Goal: Task Accomplishment & Management: Complete application form

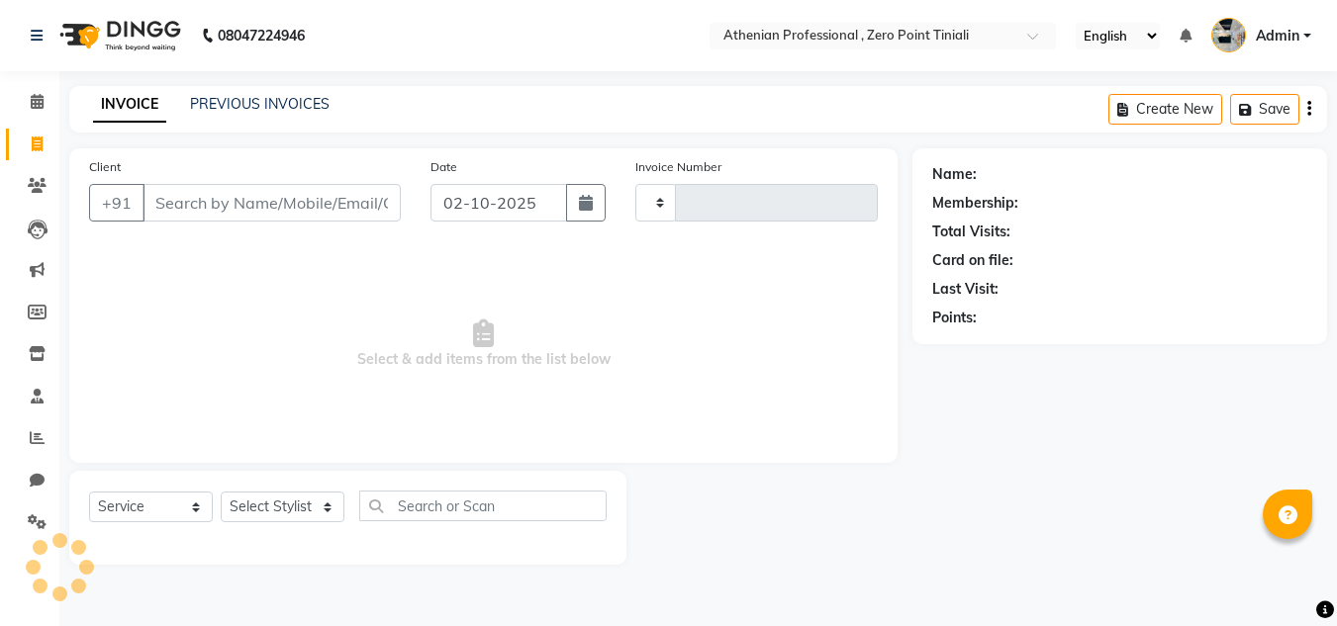
select select "service"
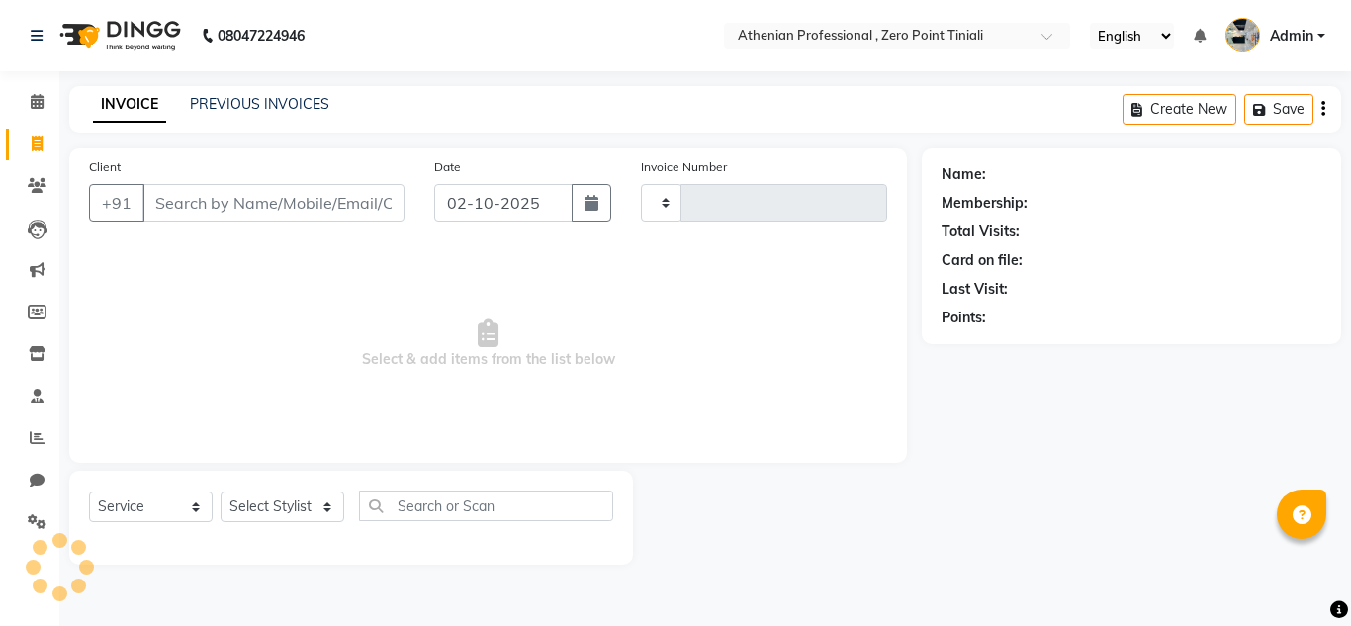
type input "2801"
select select "8300"
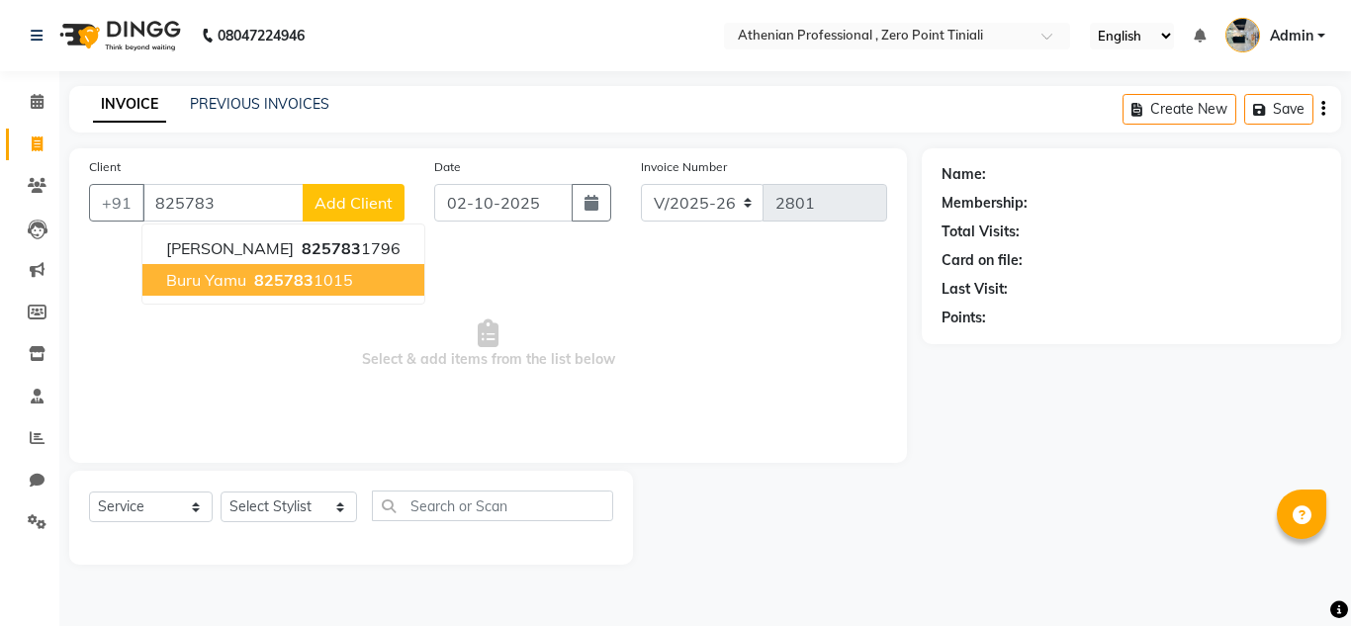
click at [272, 281] on span "825783" at bounding box center [283, 280] width 59 height 20
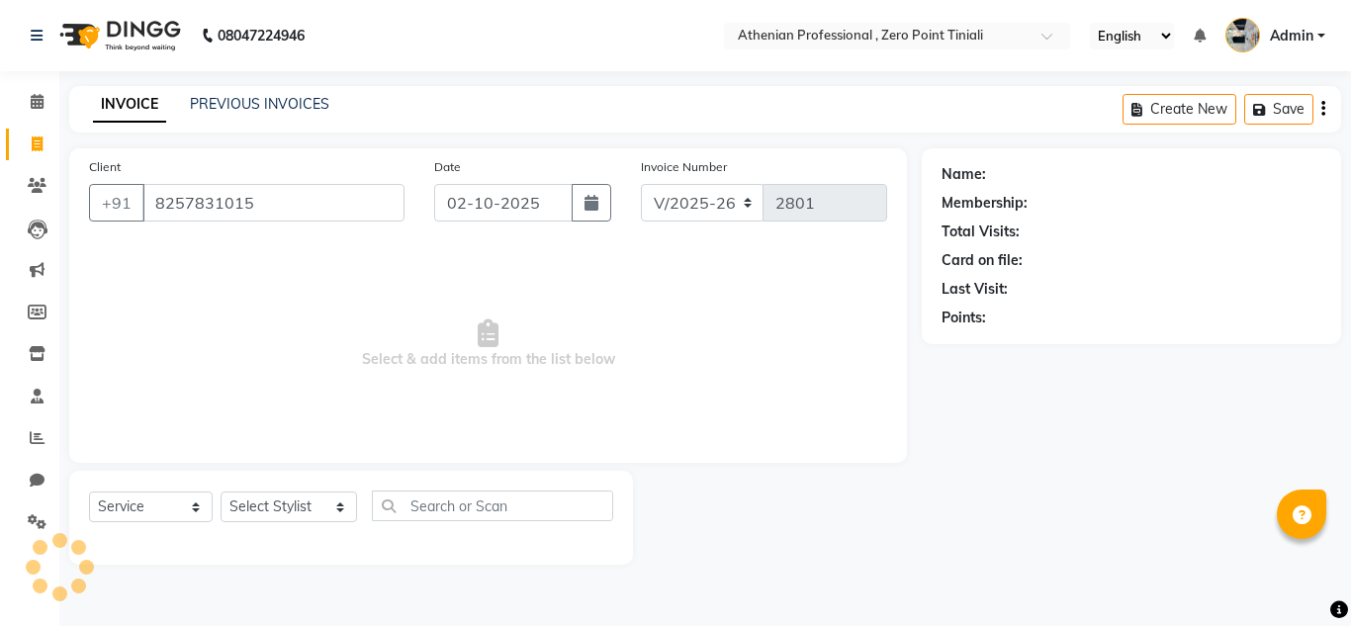
type input "8257831015"
select select "1: Object"
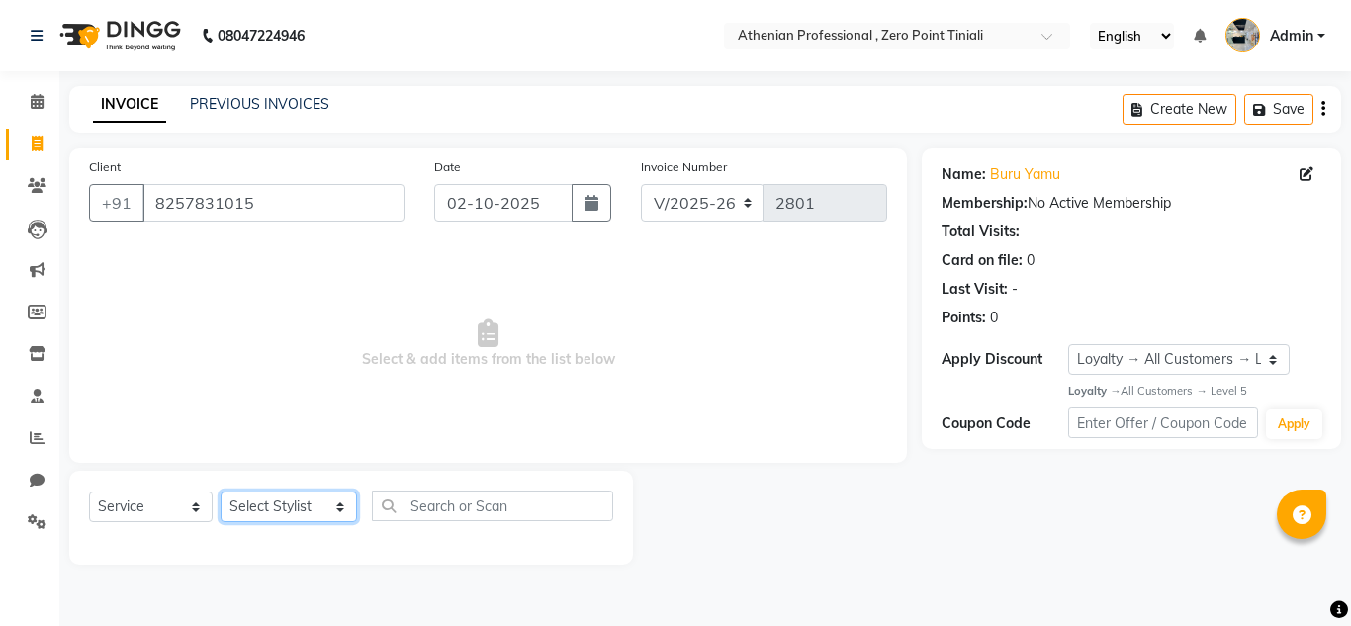
click at [270, 515] on select "Select Stylist [PERSON_NAME][MEDICAL_DATA] Admin [PERSON_NAME] BIHAM LINDUM NEM…" at bounding box center [289, 507] width 137 height 31
select select "80048"
click at [221, 492] on select "Select Stylist [PERSON_NAME][MEDICAL_DATA] Admin [PERSON_NAME] BIHAM LINDUM NEM…" at bounding box center [289, 507] width 137 height 31
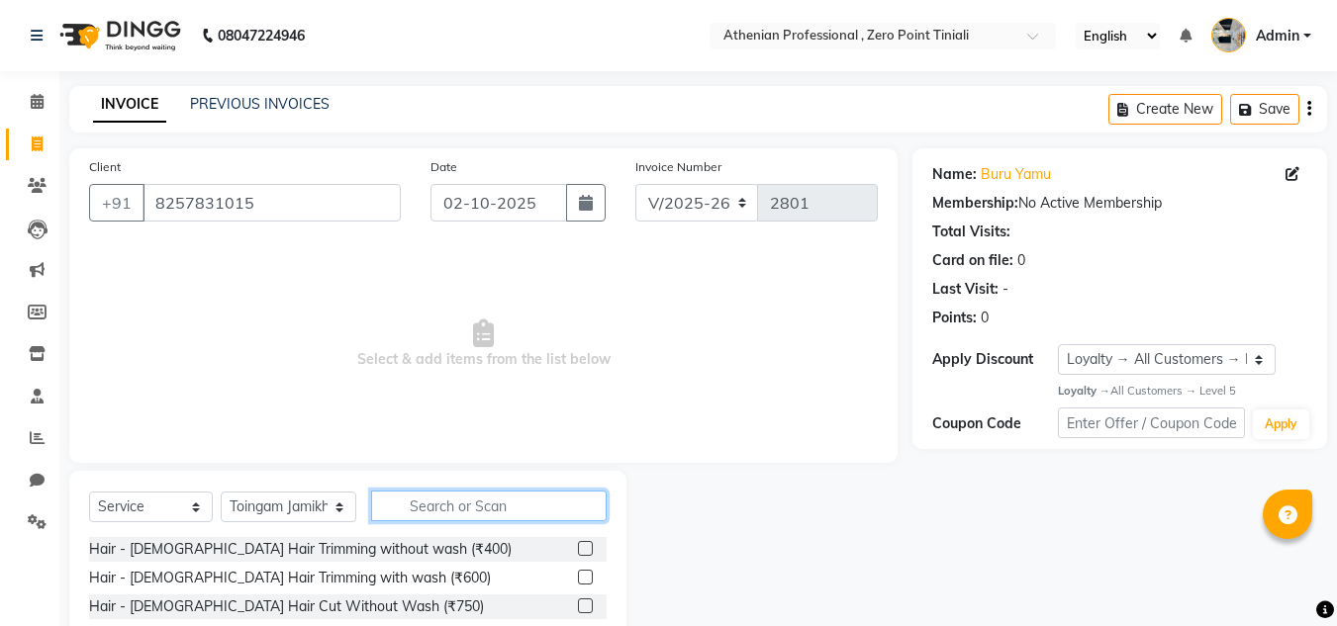
click at [450, 514] on input "text" at bounding box center [488, 506] width 235 height 31
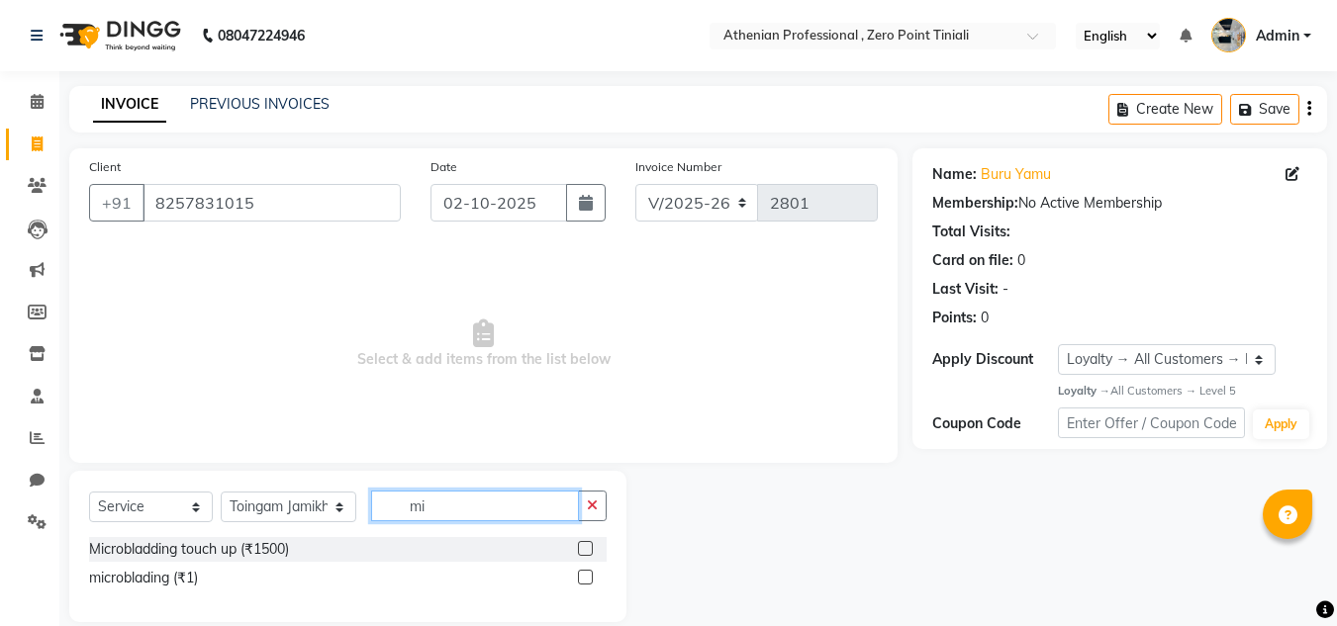
type input "m"
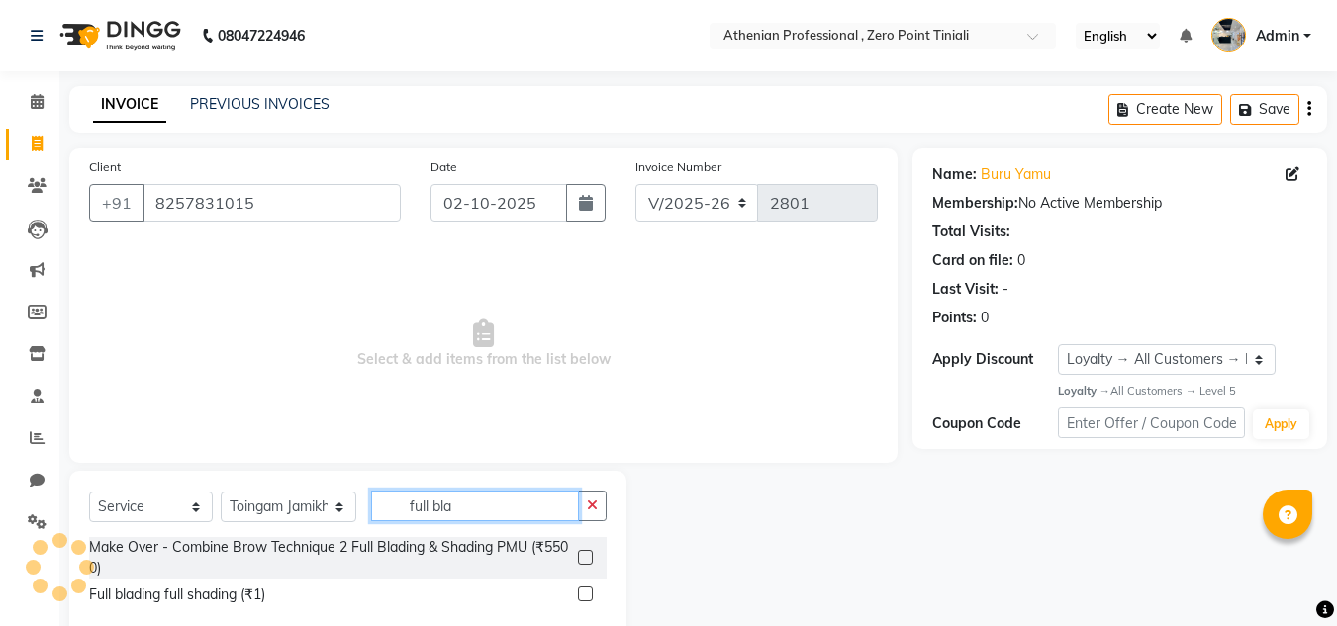
type input "full bla"
click at [587, 565] on div at bounding box center [584, 560] width 13 height 21
click at [584, 562] on label at bounding box center [585, 557] width 15 height 15
click at [584, 562] on input "checkbox" at bounding box center [584, 558] width 13 height 13
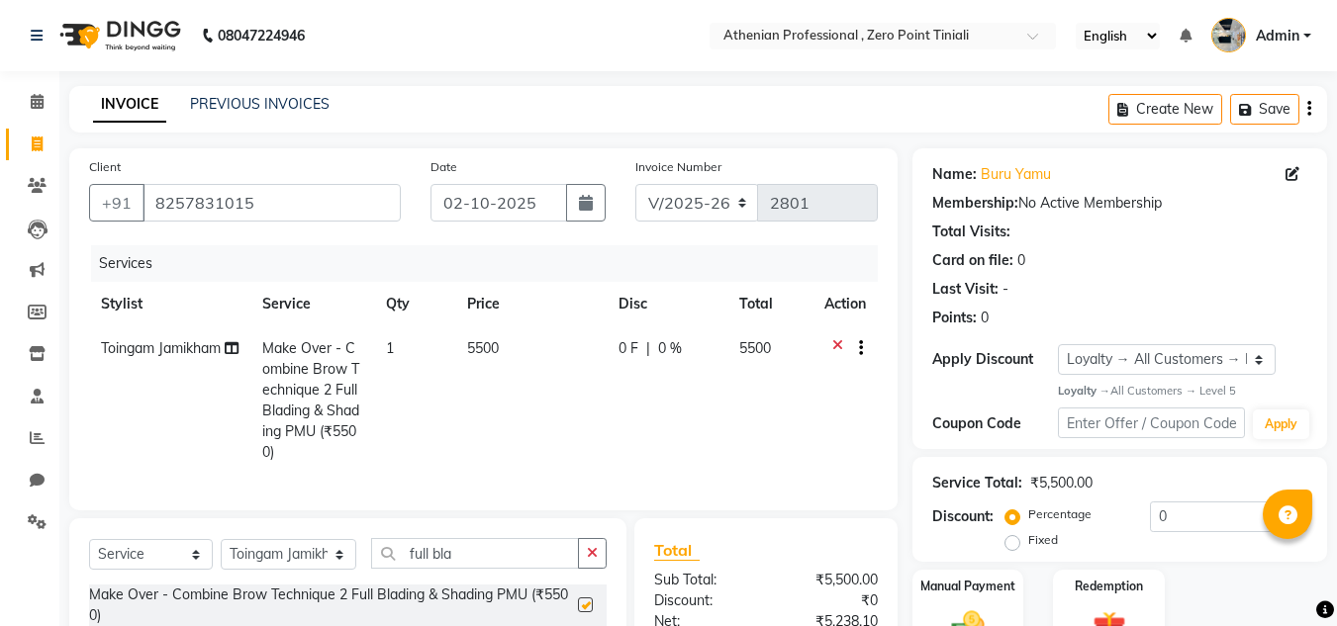
checkbox input "false"
click at [656, 344] on div "0 F | 0 %" at bounding box center [666, 348] width 97 height 21
select select "80048"
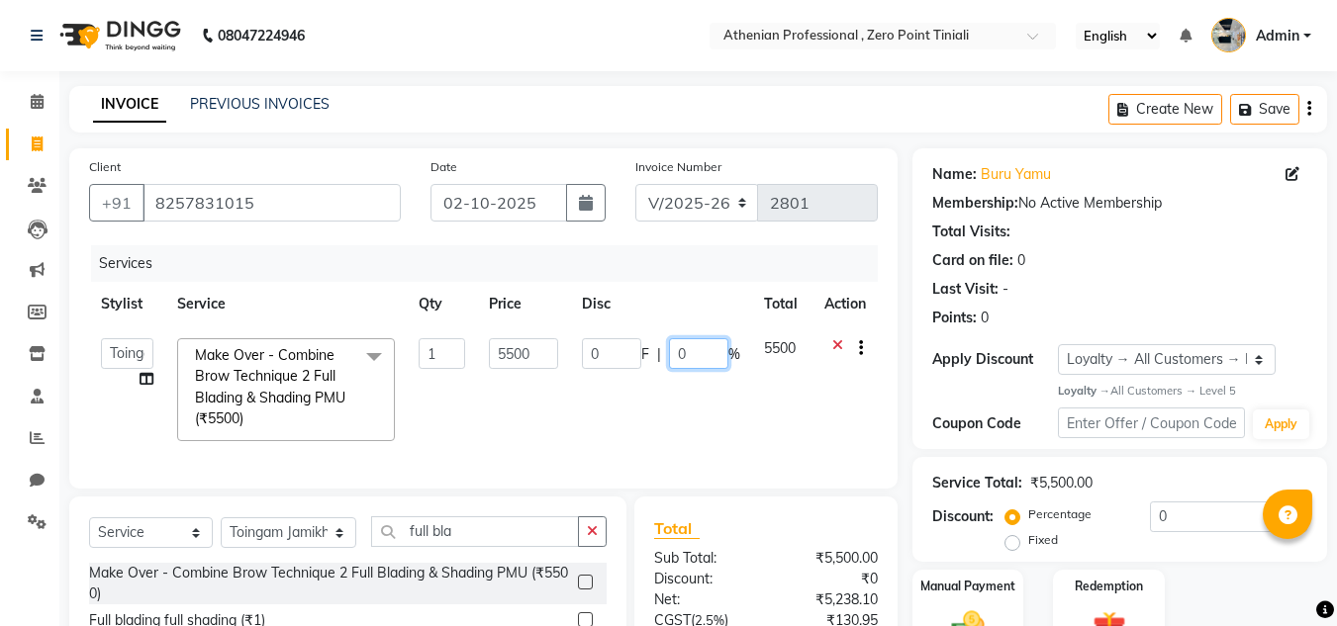
click at [678, 357] on input "0" at bounding box center [698, 353] width 59 height 31
type input "20"
click at [737, 459] on div "Services Stylist Service Qty Price Disc Total Action Abin [MEDICAL_DATA] Admin …" at bounding box center [483, 357] width 789 height 224
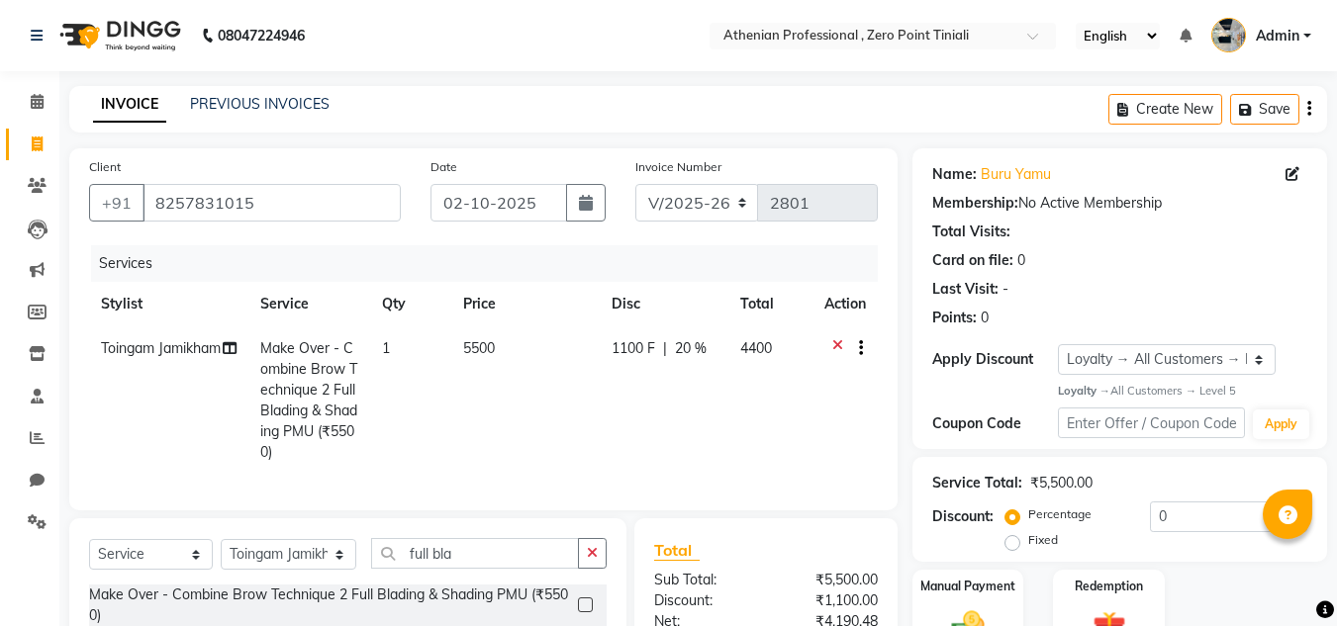
scroll to position [228, 0]
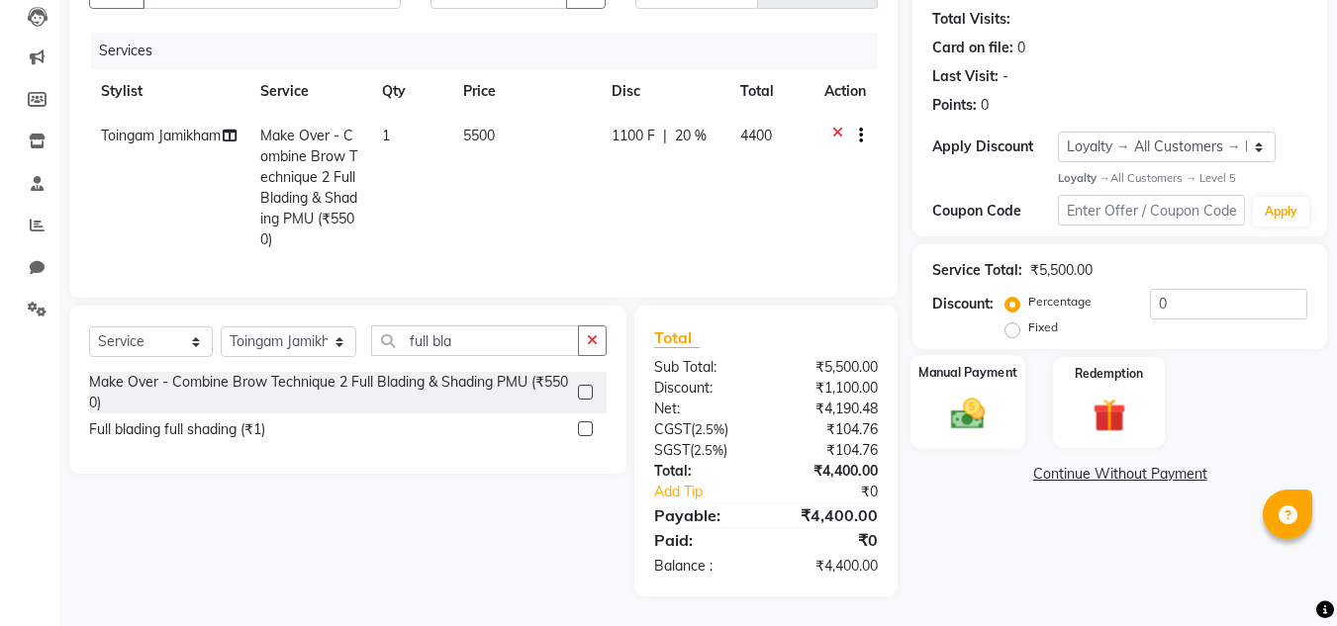
click at [957, 396] on img at bounding box center [967, 415] width 55 height 40
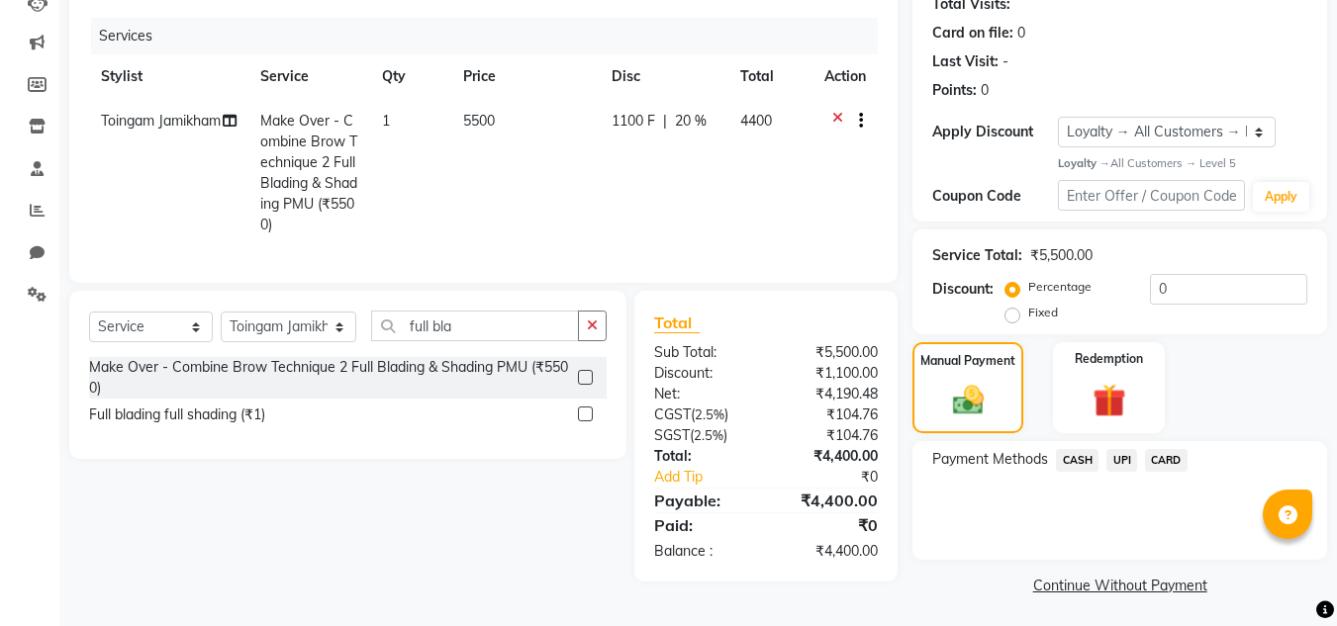
click at [1125, 464] on span "UPI" at bounding box center [1121, 460] width 31 height 23
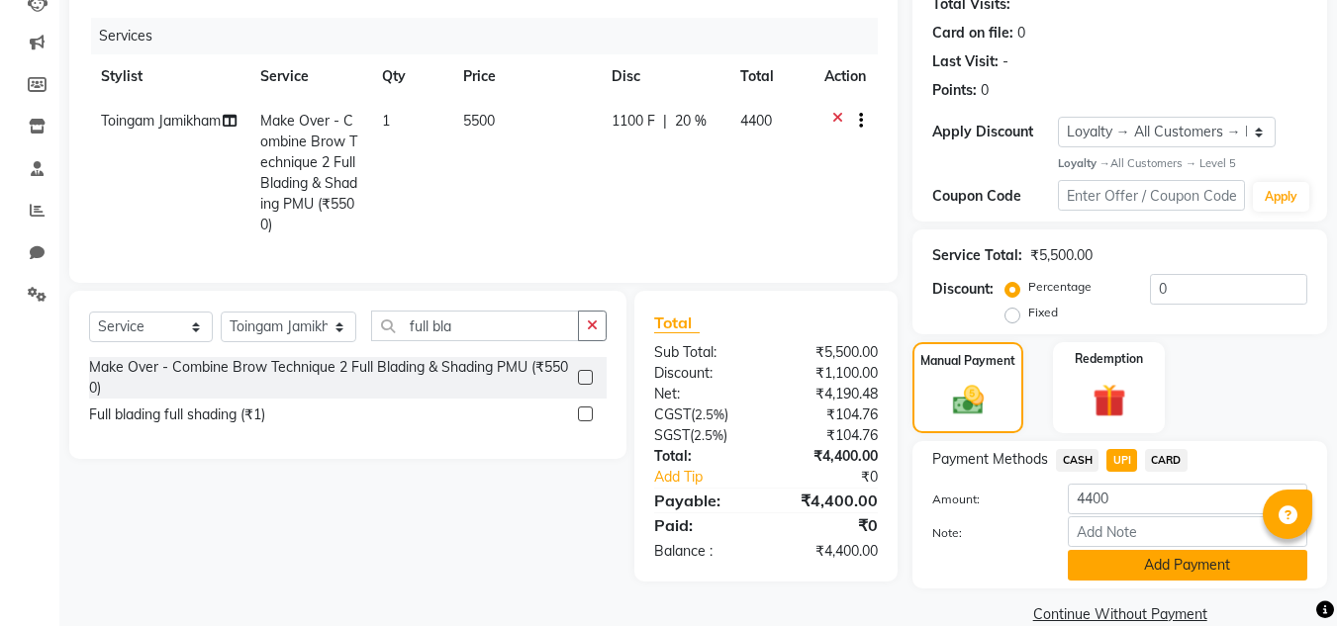
click at [1137, 556] on button "Add Payment" at bounding box center [1187, 565] width 239 height 31
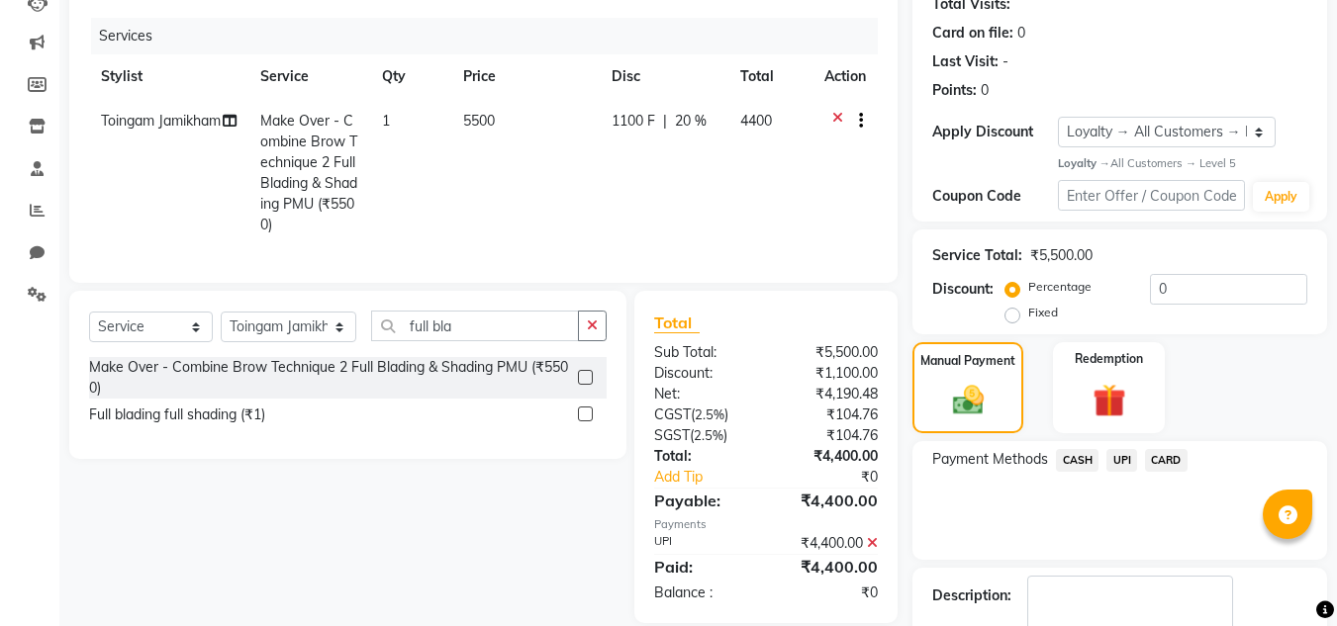
scroll to position [388, 0]
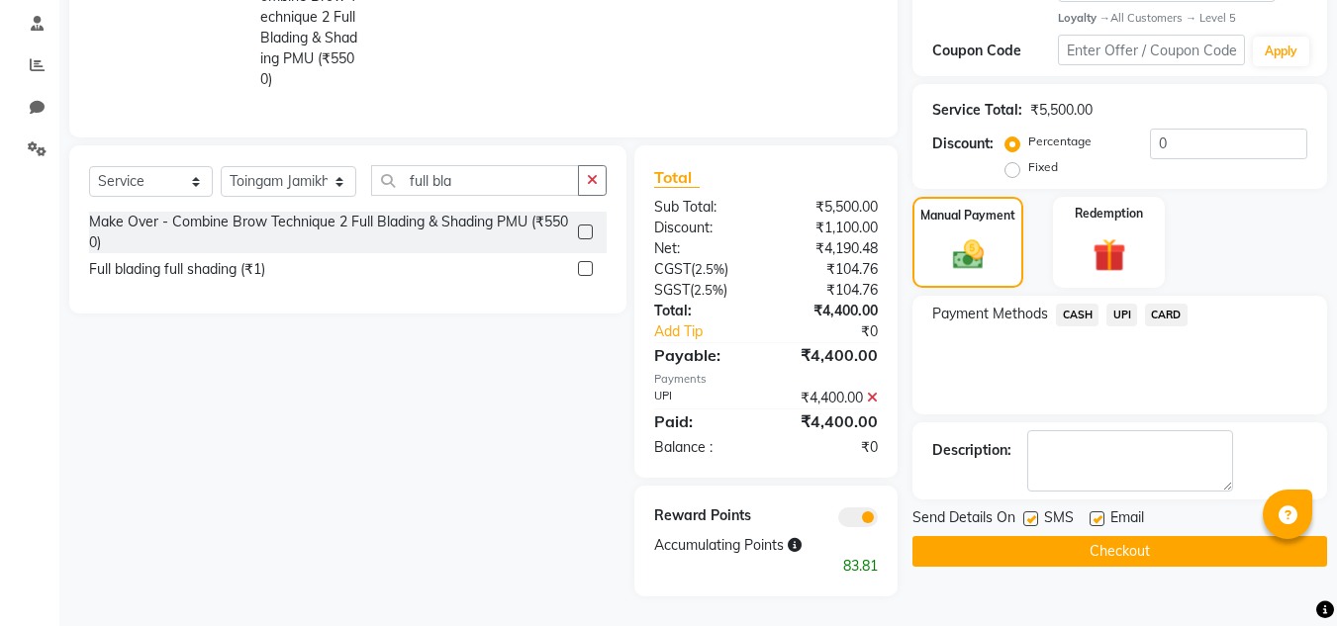
click at [1123, 538] on button "Checkout" at bounding box center [1119, 551] width 415 height 31
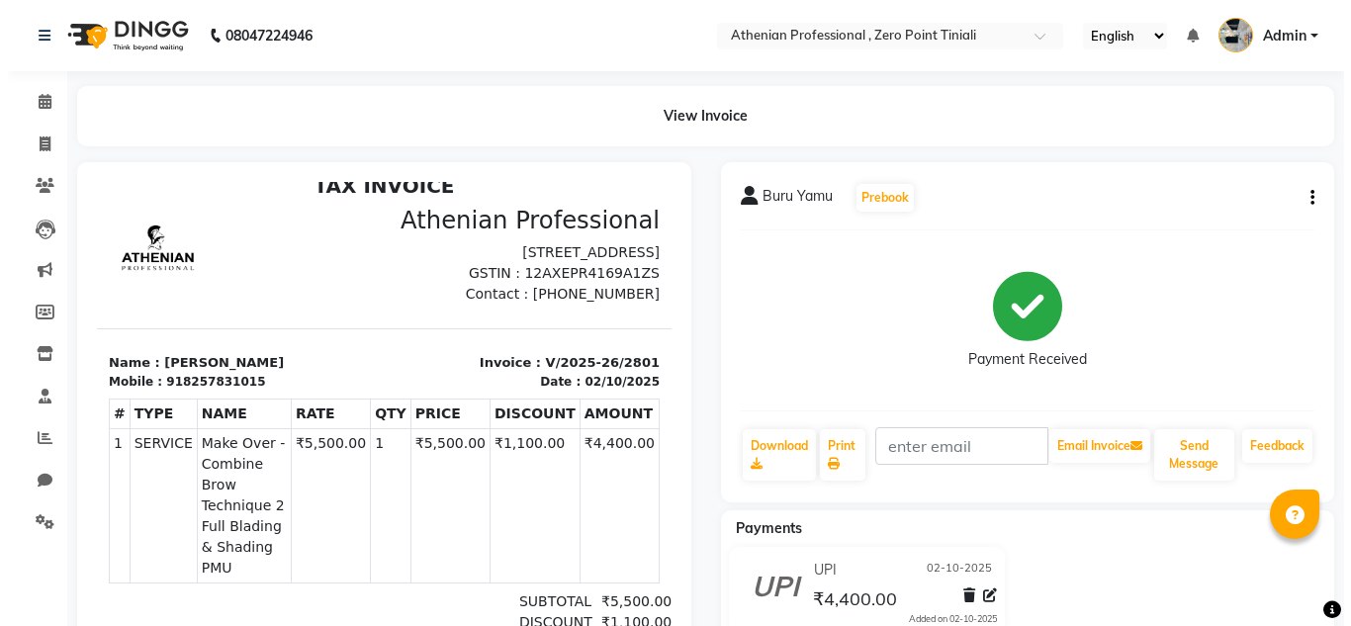
scroll to position [16, 0]
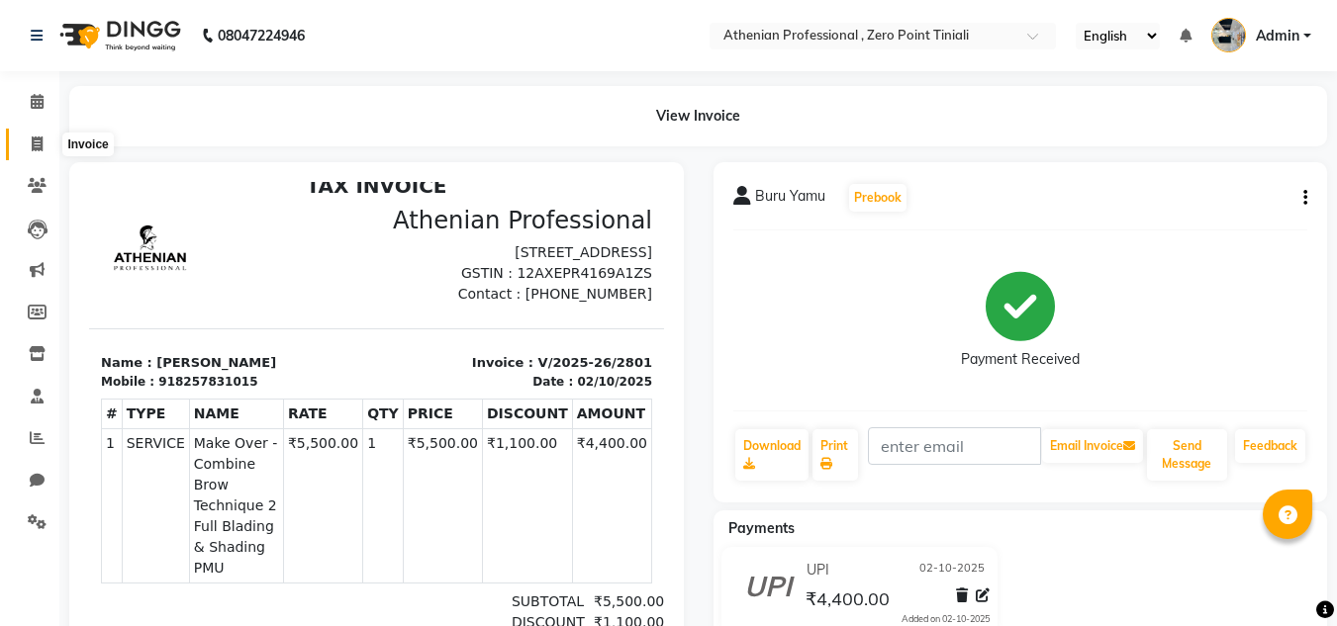
click at [34, 135] on span at bounding box center [37, 145] width 35 height 23
select select "service"
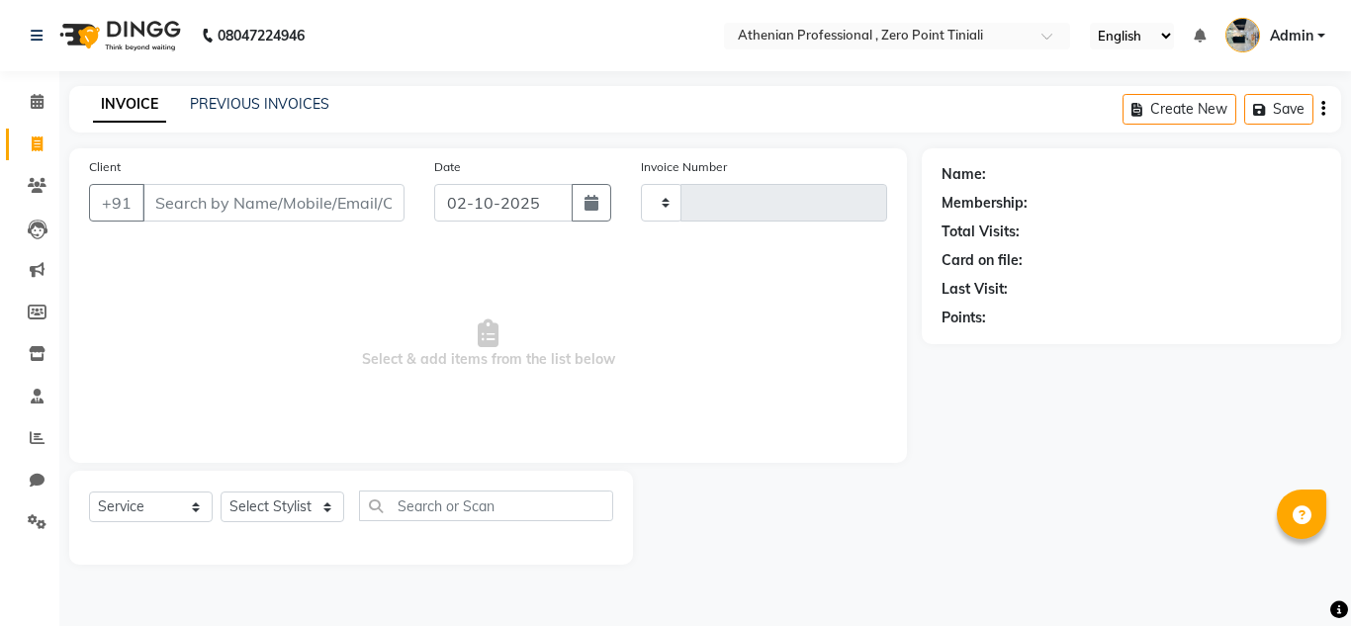
type input "2802"
select select "8300"
type input "a"
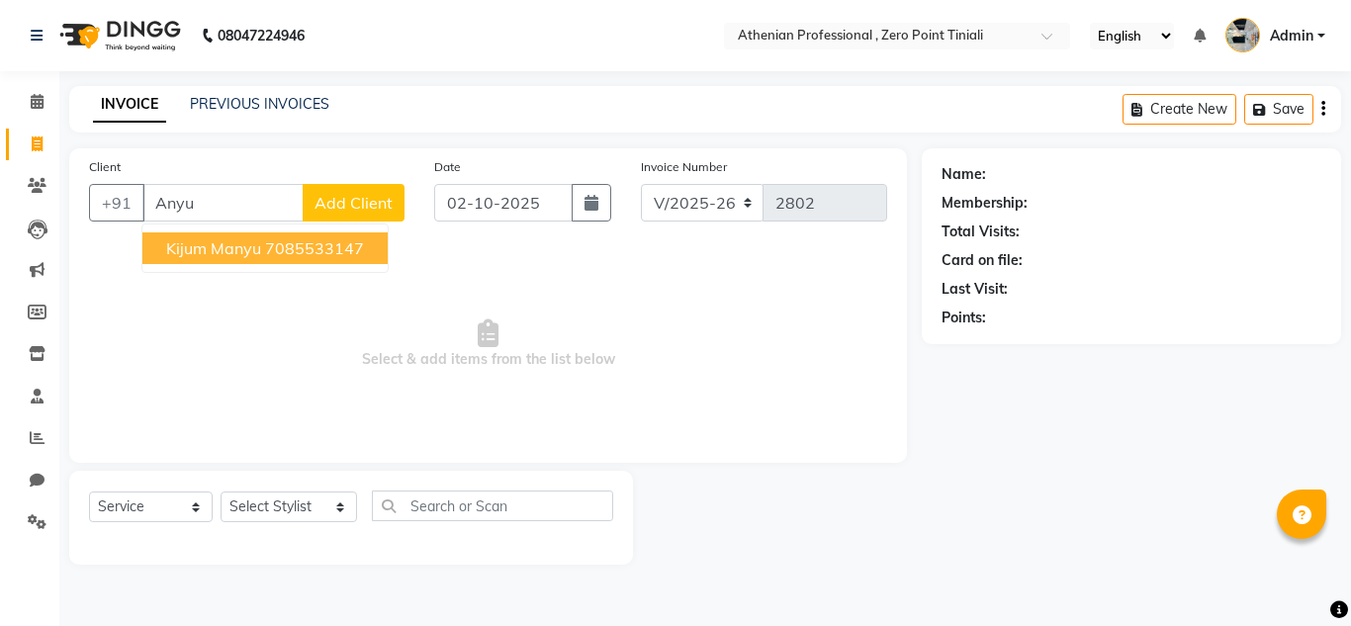
type input "Anyu"
click at [366, 207] on span "Add Client" at bounding box center [354, 203] width 78 height 20
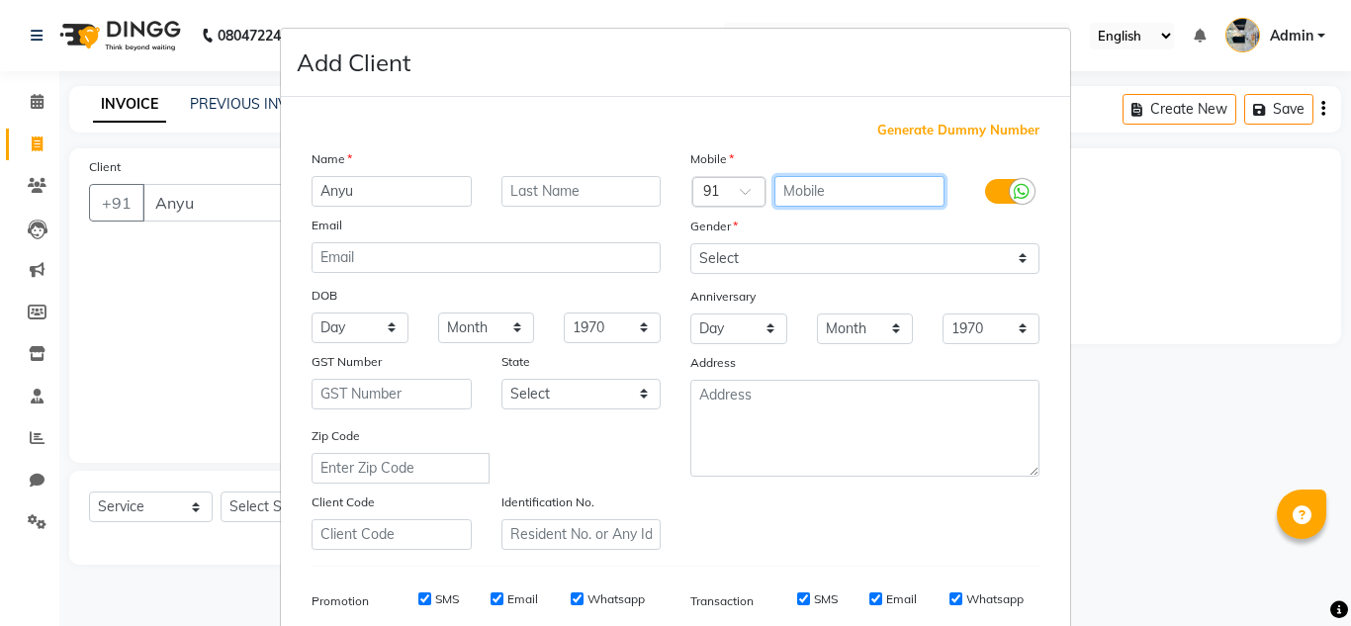
click at [844, 193] on input "text" at bounding box center [860, 191] width 171 height 31
type input "8472952209"
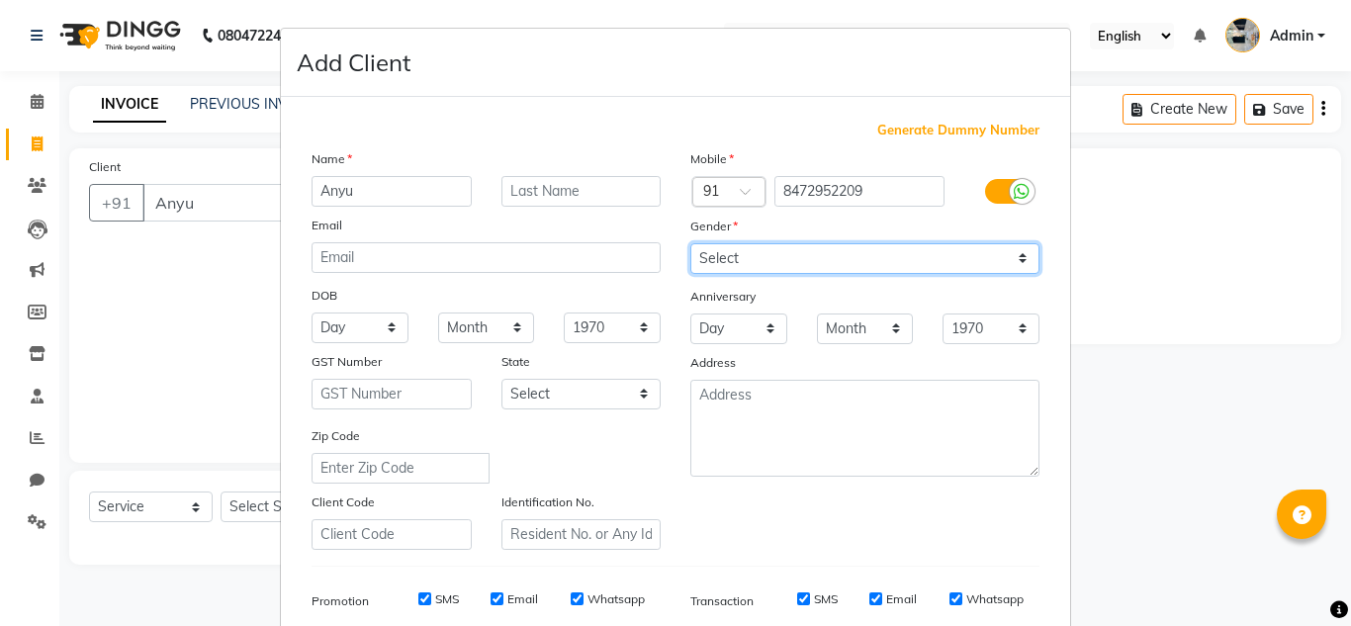
click at [779, 263] on select "Select [DEMOGRAPHIC_DATA] [DEMOGRAPHIC_DATA] Other Prefer Not To Say" at bounding box center [865, 258] width 349 height 31
select select "[DEMOGRAPHIC_DATA]"
click at [691, 243] on select "Select [DEMOGRAPHIC_DATA] [DEMOGRAPHIC_DATA] Other Prefer Not To Say" at bounding box center [865, 258] width 349 height 31
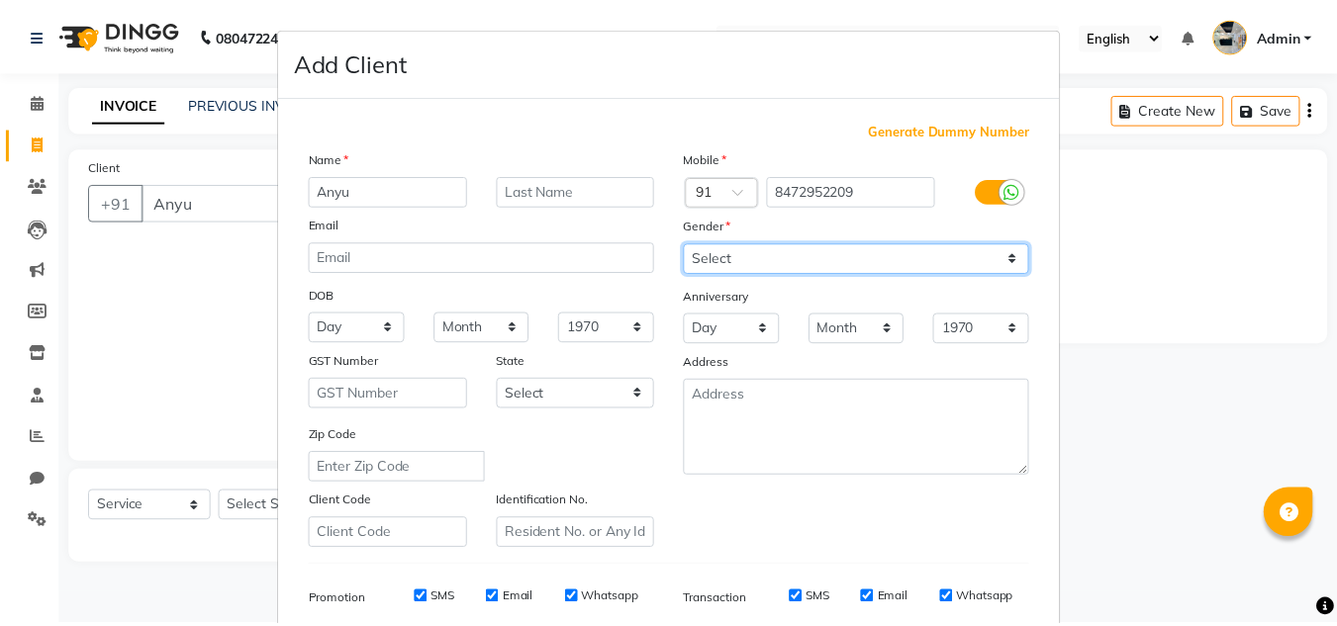
scroll to position [287, 0]
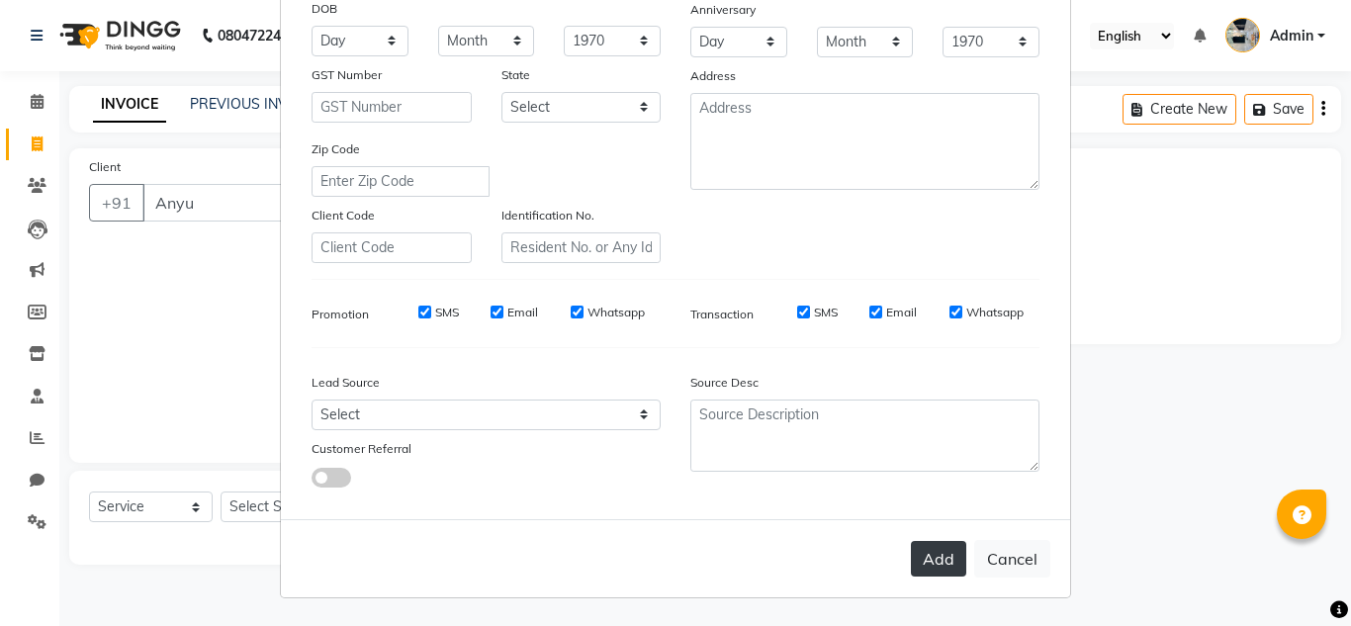
click at [936, 556] on button "Add" at bounding box center [938, 559] width 55 height 36
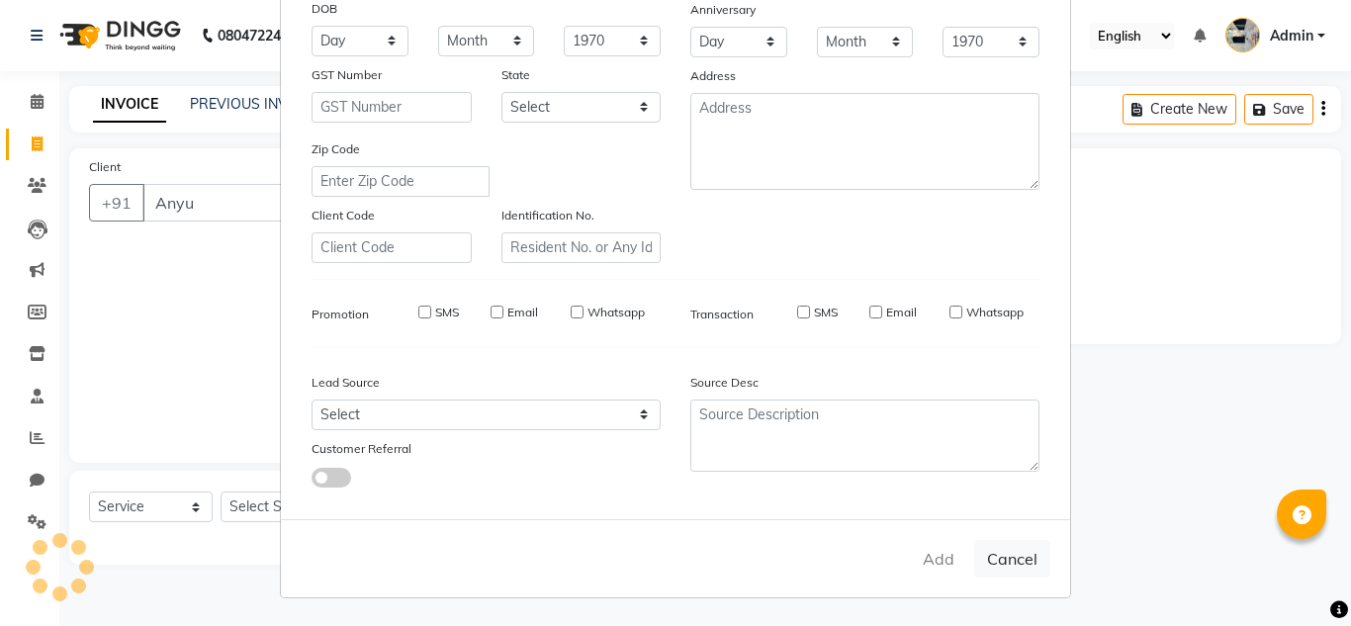
type input "8472952209"
select select
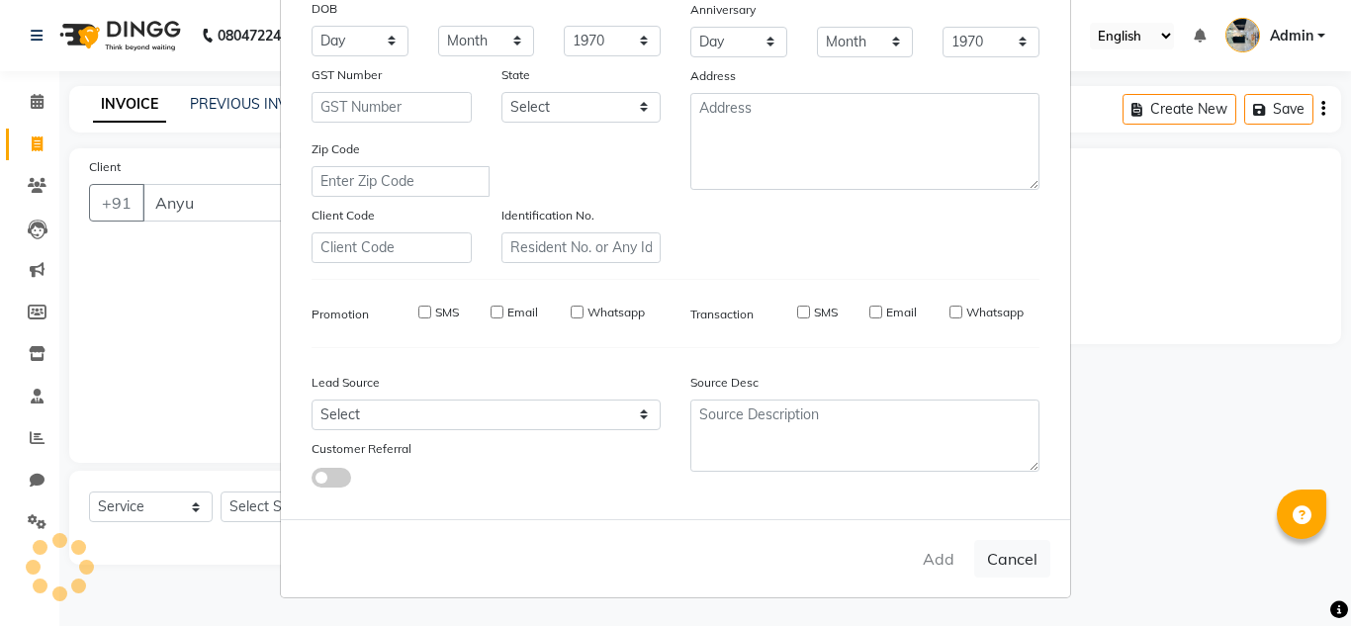
select select
checkbox input "false"
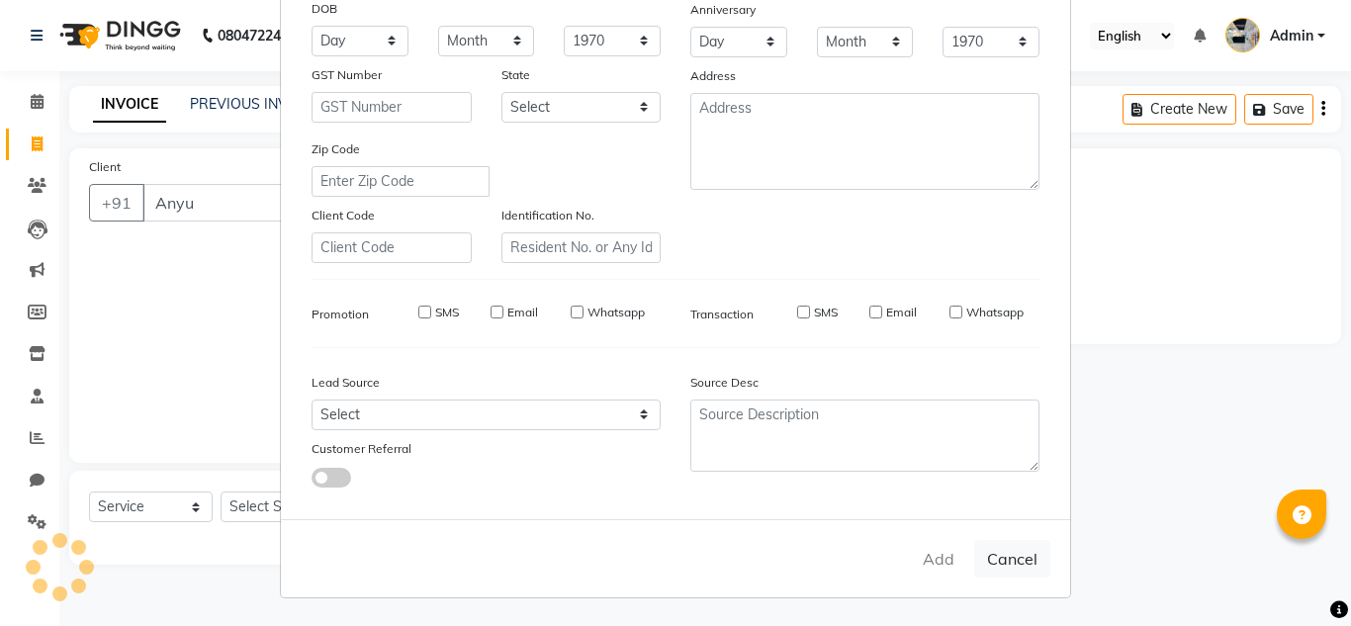
checkbox input "false"
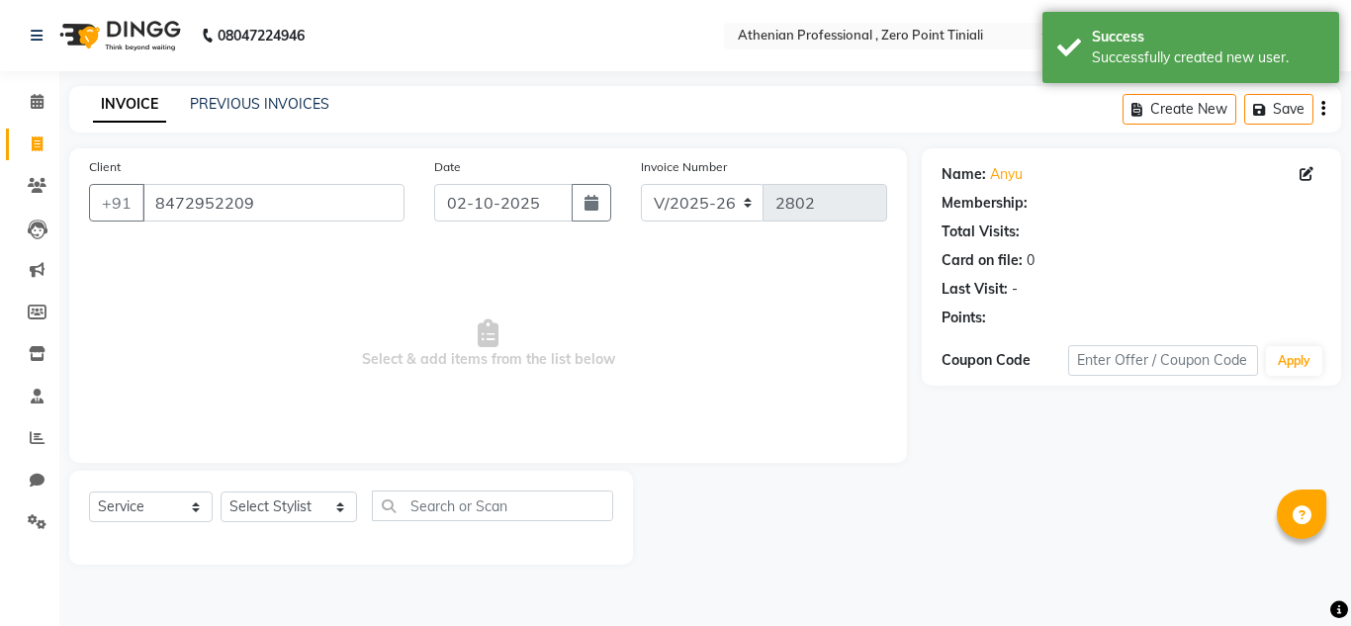
select select "1: Object"
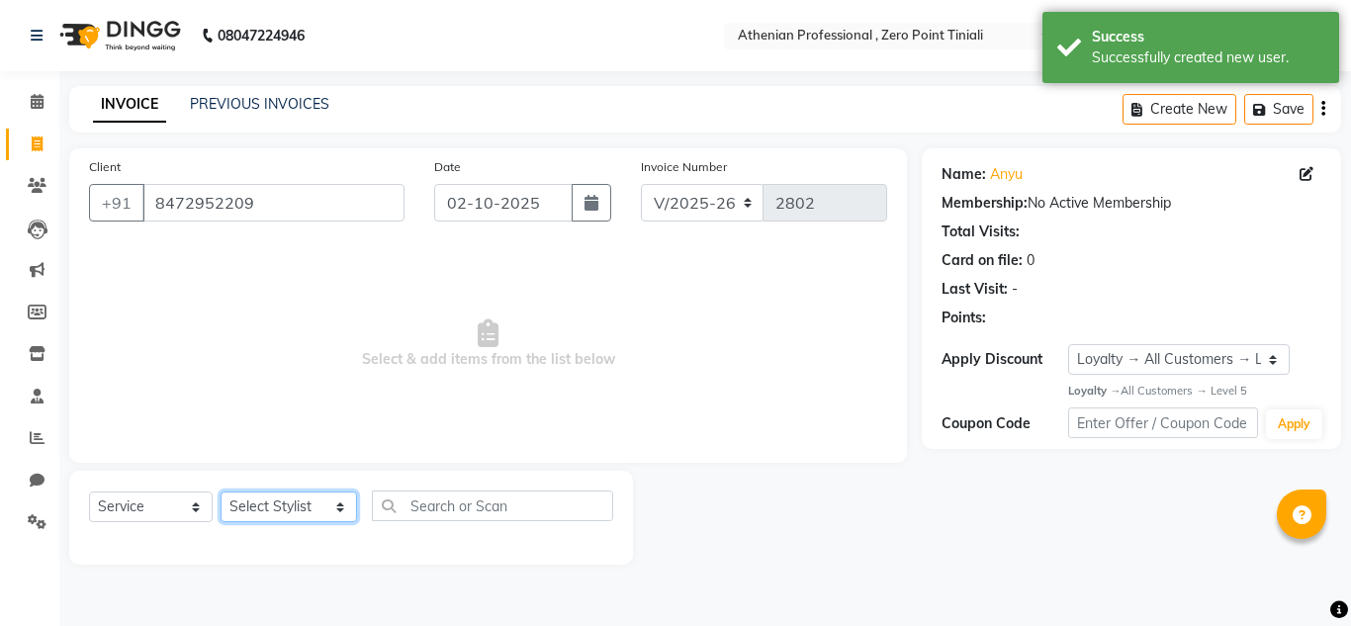
click at [272, 512] on select "Select Stylist [PERSON_NAME][MEDICAL_DATA] Admin [PERSON_NAME] BIHAM LINDUM NEM…" at bounding box center [289, 507] width 137 height 31
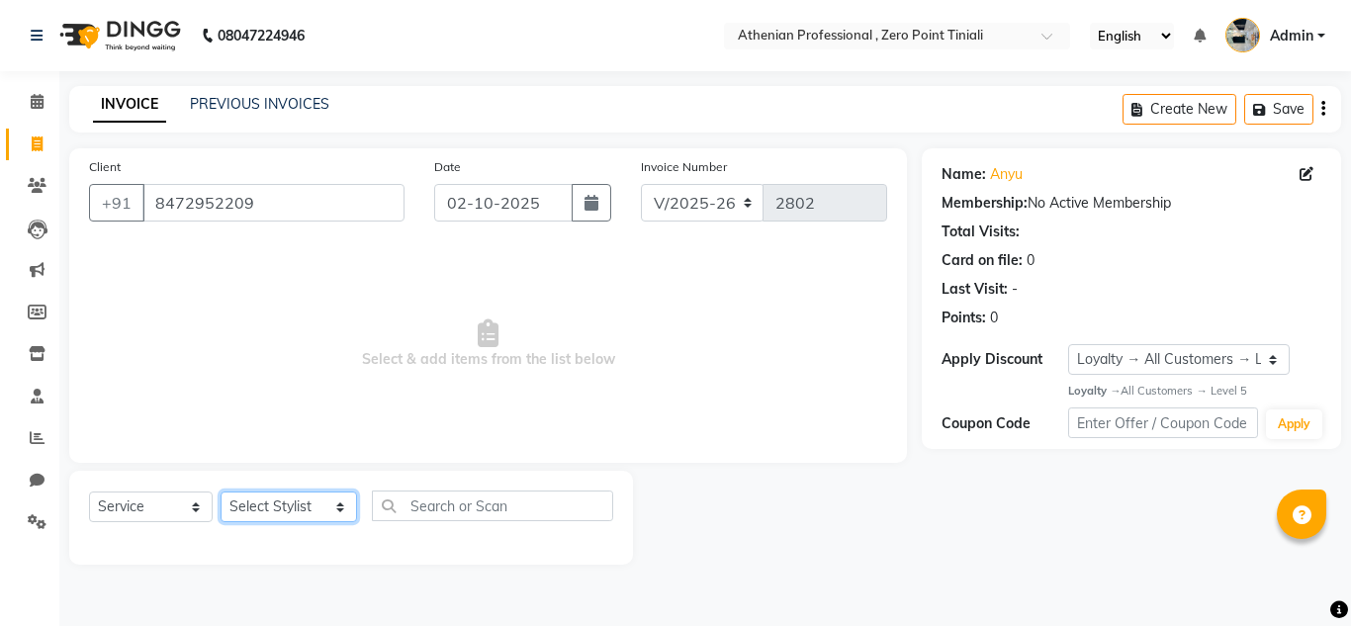
select select "92479"
click at [221, 492] on select "Select Stylist [PERSON_NAME][MEDICAL_DATA] Admin [PERSON_NAME] BIHAM LINDUM NEM…" at bounding box center [289, 507] width 137 height 31
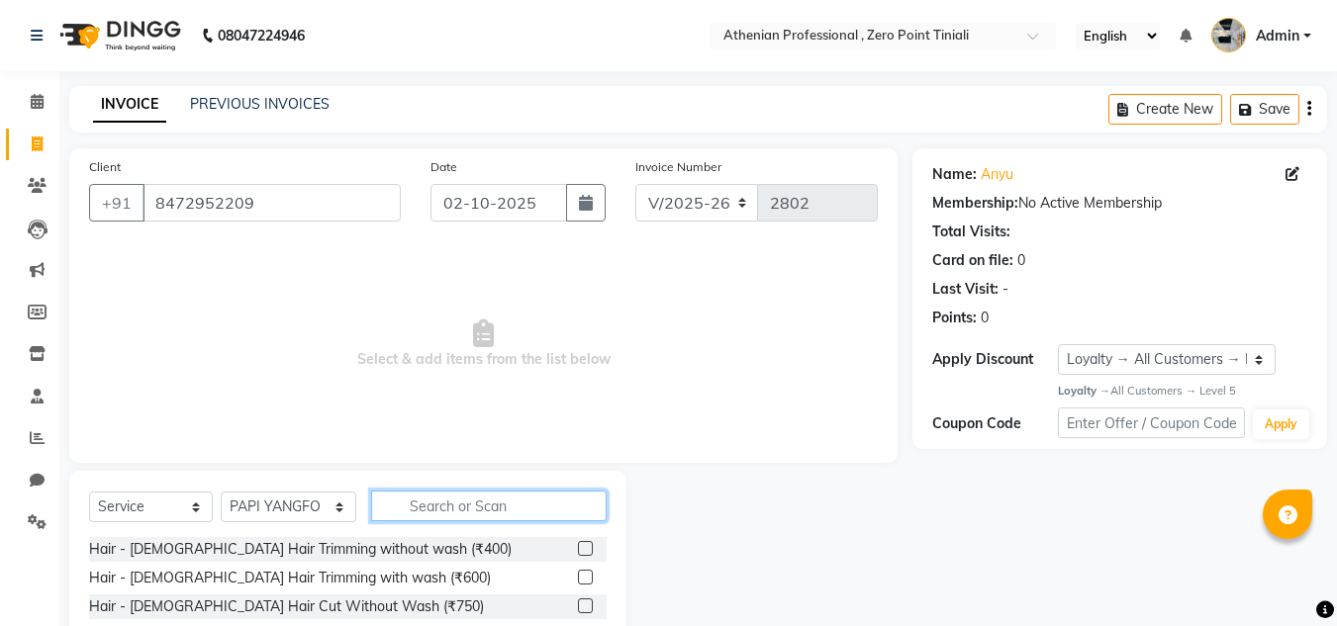
click at [459, 504] on input "text" at bounding box center [488, 506] width 235 height 31
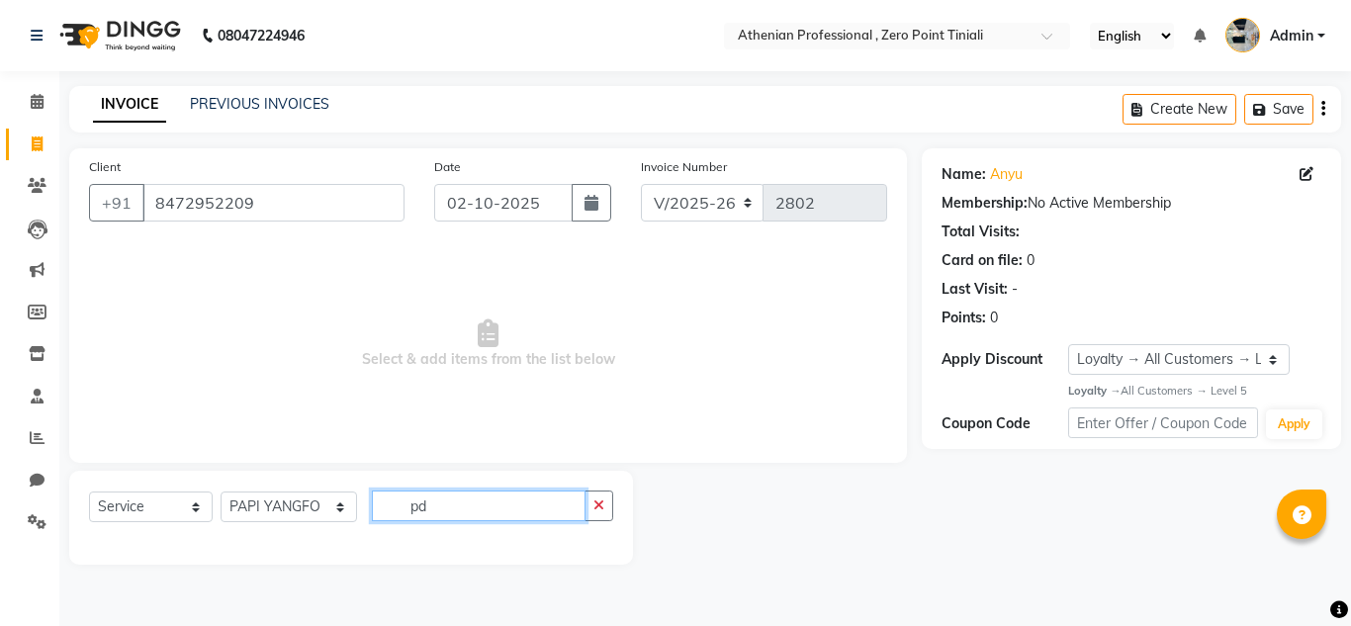
type input "p"
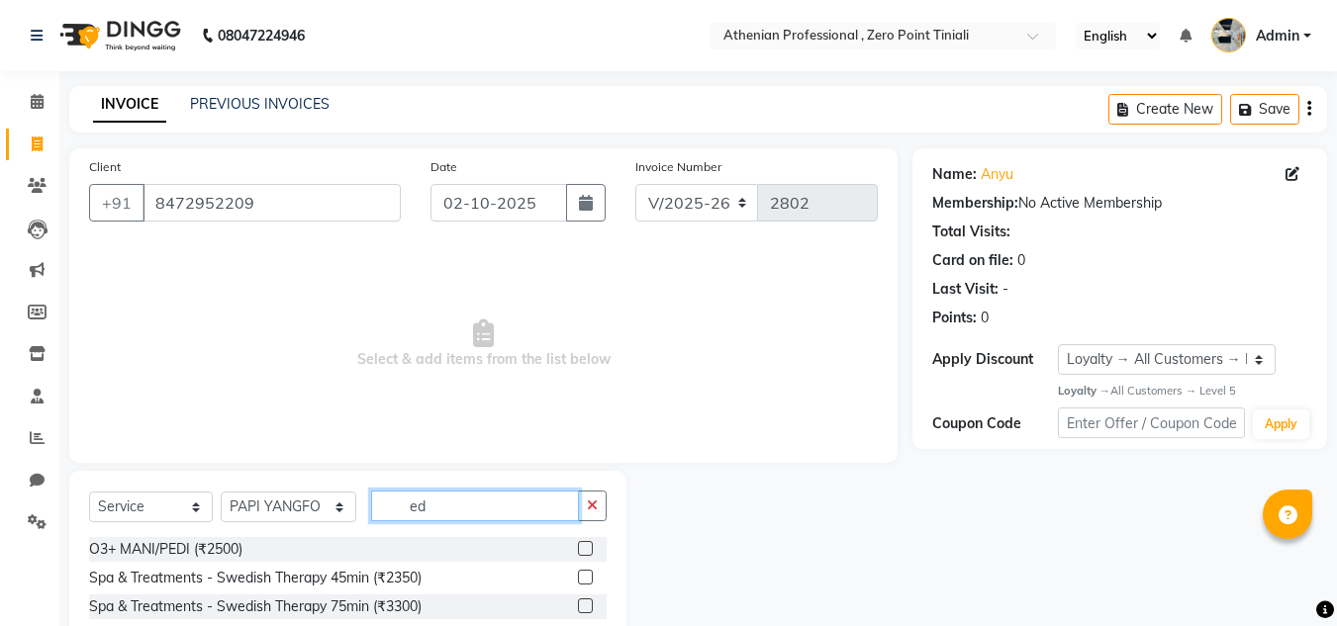
type input "e"
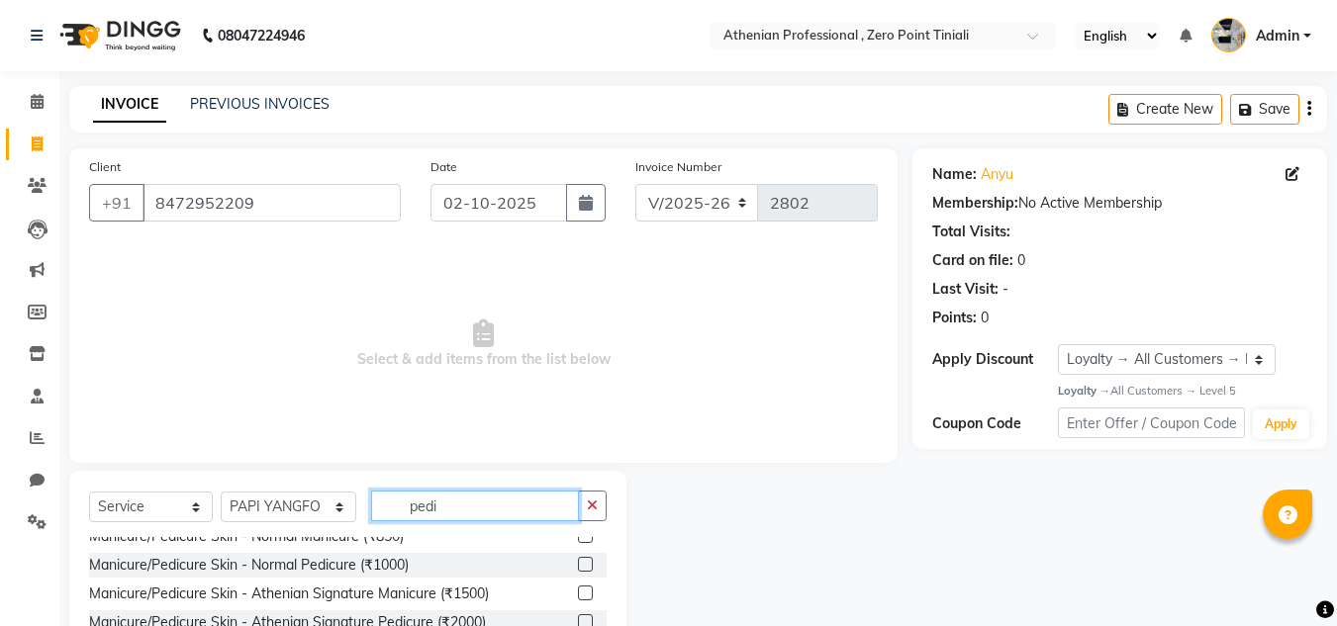
scroll to position [45, 0]
type input "pedi"
click at [578, 621] on label at bounding box center [585, 618] width 15 height 15
click at [578, 621] on input "checkbox" at bounding box center [584, 619] width 13 height 13
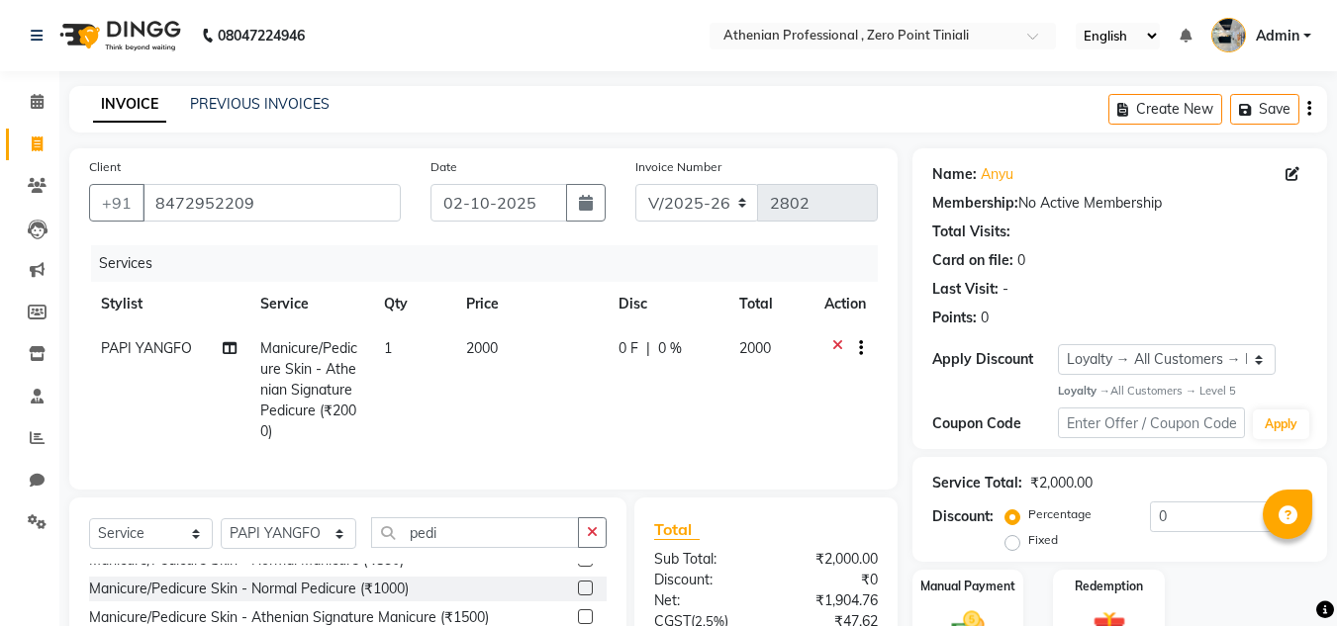
checkbox input "false"
click at [659, 350] on span "0 %" at bounding box center [670, 348] width 24 height 21
select select "92479"
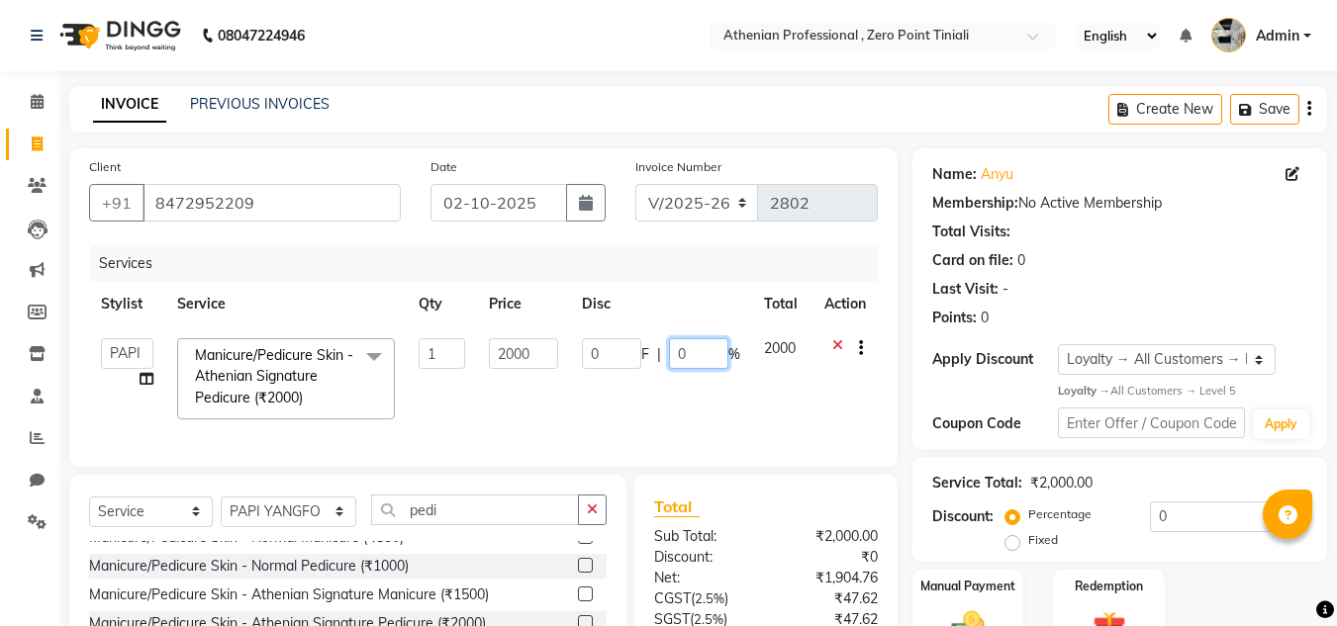
click at [679, 353] on input "0" at bounding box center [698, 353] width 59 height 31
type input "20"
click at [803, 375] on td "2000" at bounding box center [782, 378] width 60 height 105
select select "92479"
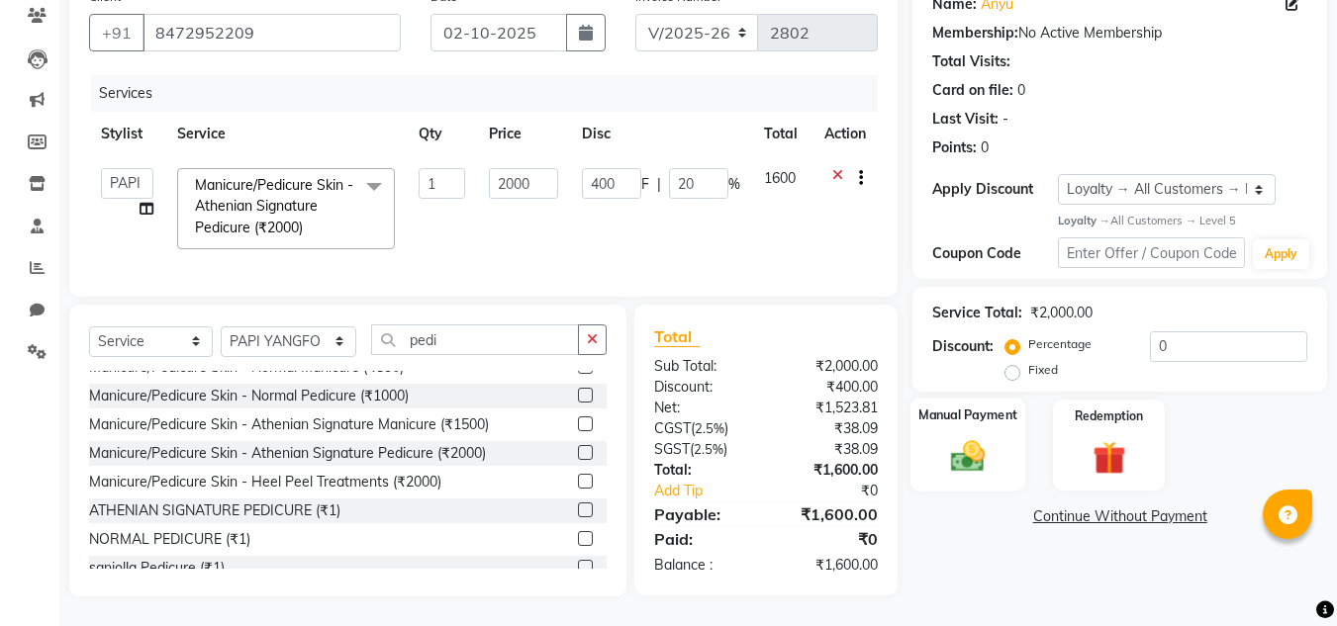
click at [960, 450] on img at bounding box center [967, 457] width 55 height 40
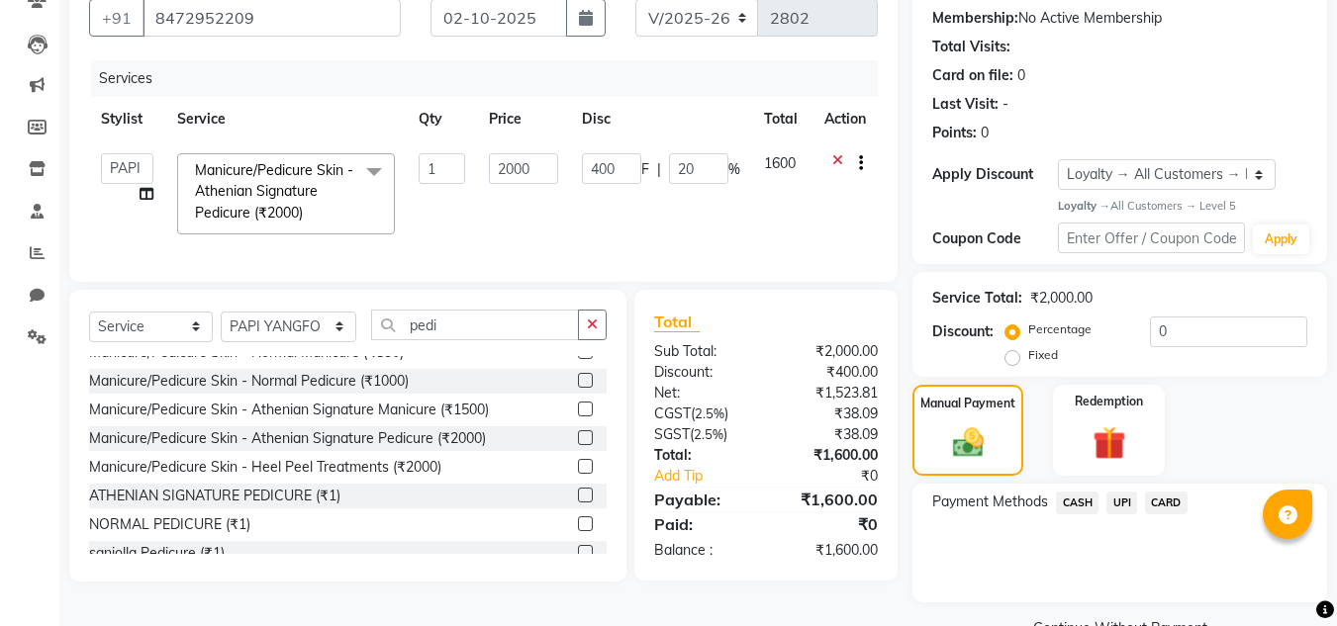
click at [1123, 504] on span "UPI" at bounding box center [1121, 503] width 31 height 23
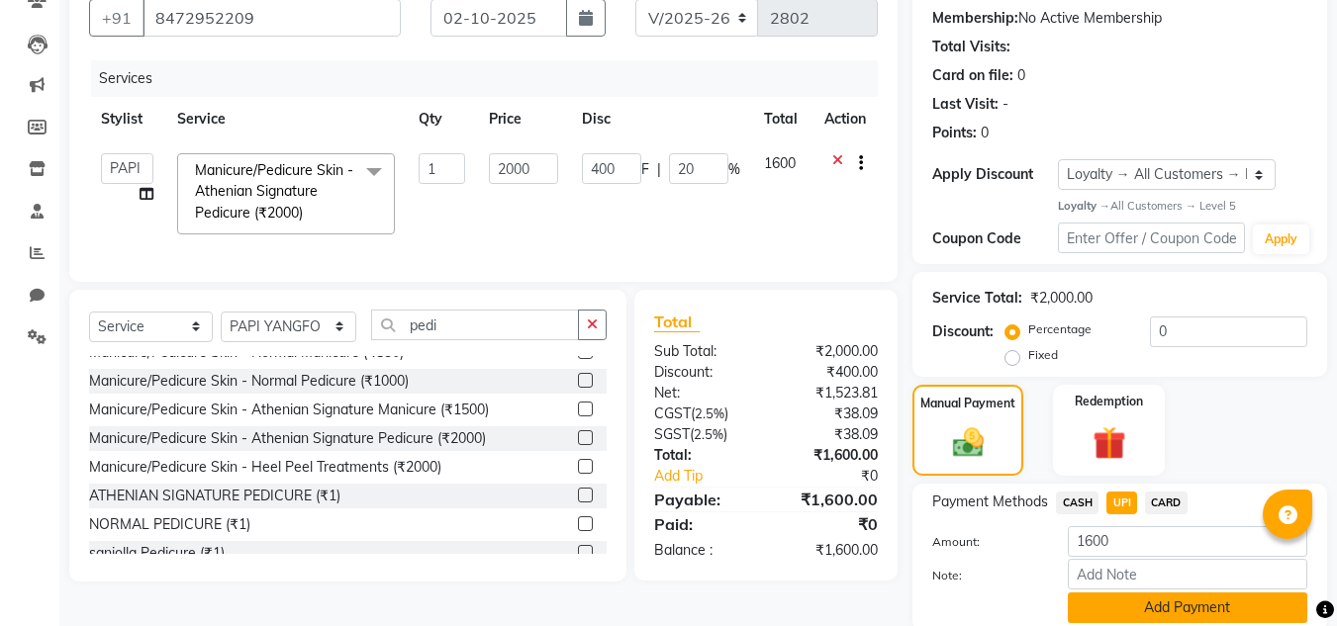
click at [1111, 609] on button "Add Payment" at bounding box center [1187, 608] width 239 height 31
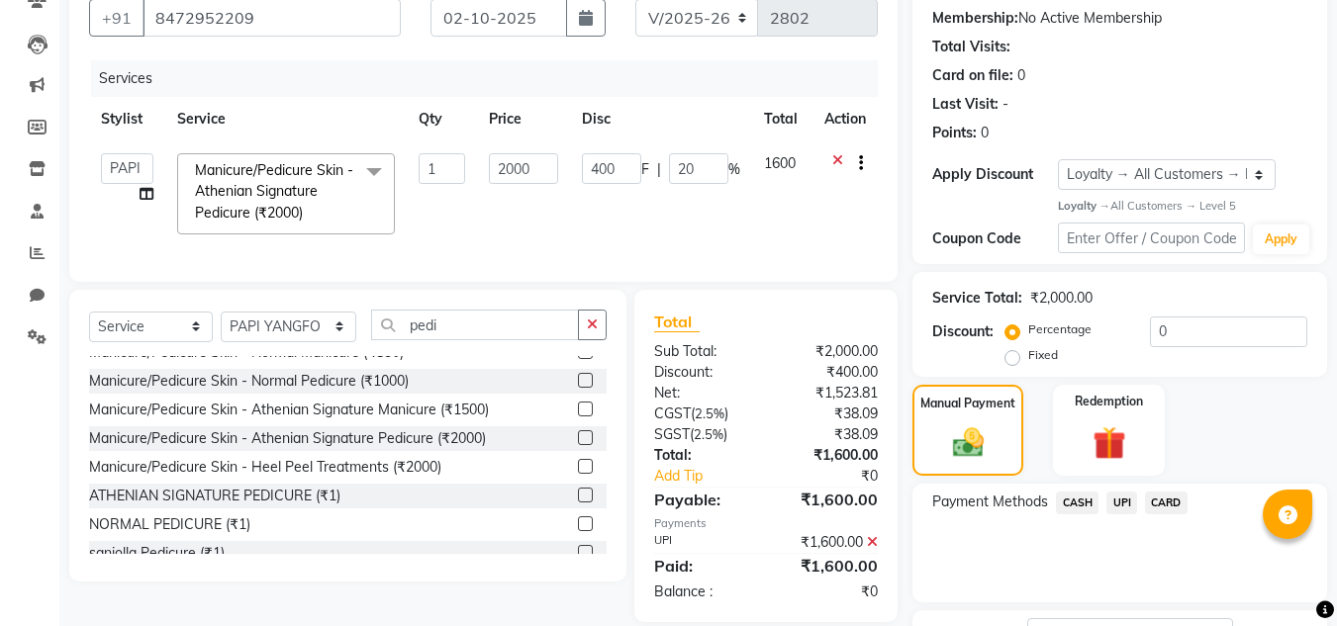
scroll to position [344, 0]
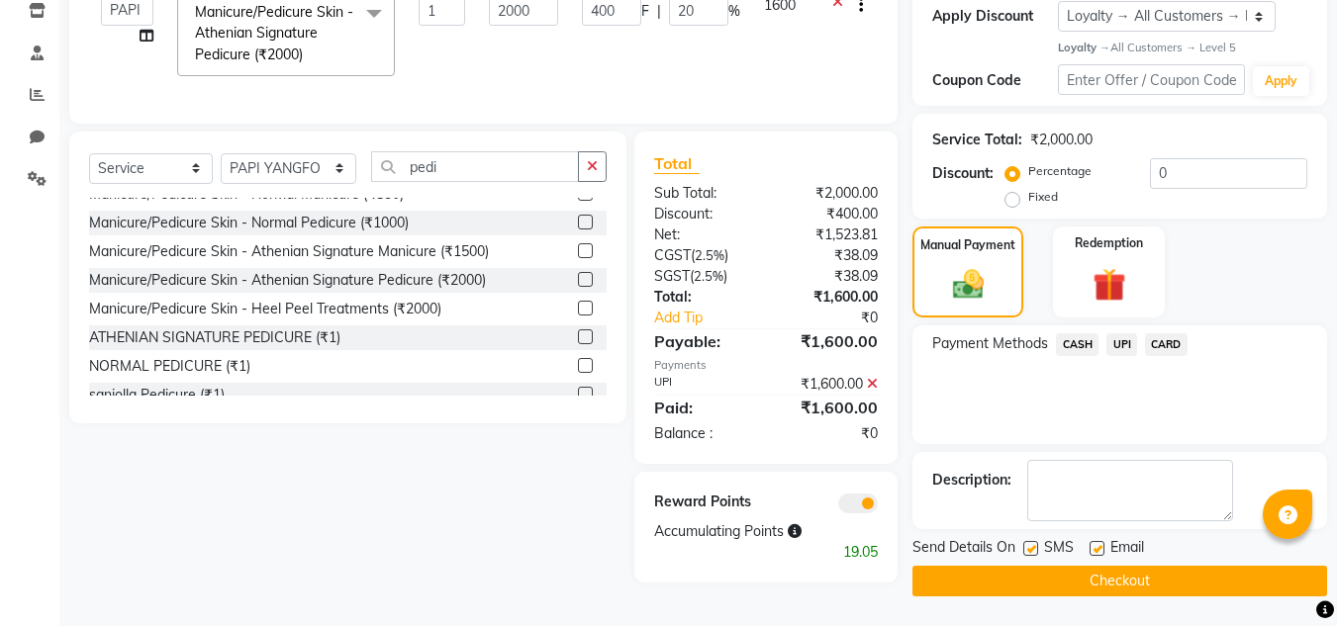
click at [1125, 584] on button "Checkout" at bounding box center [1119, 581] width 415 height 31
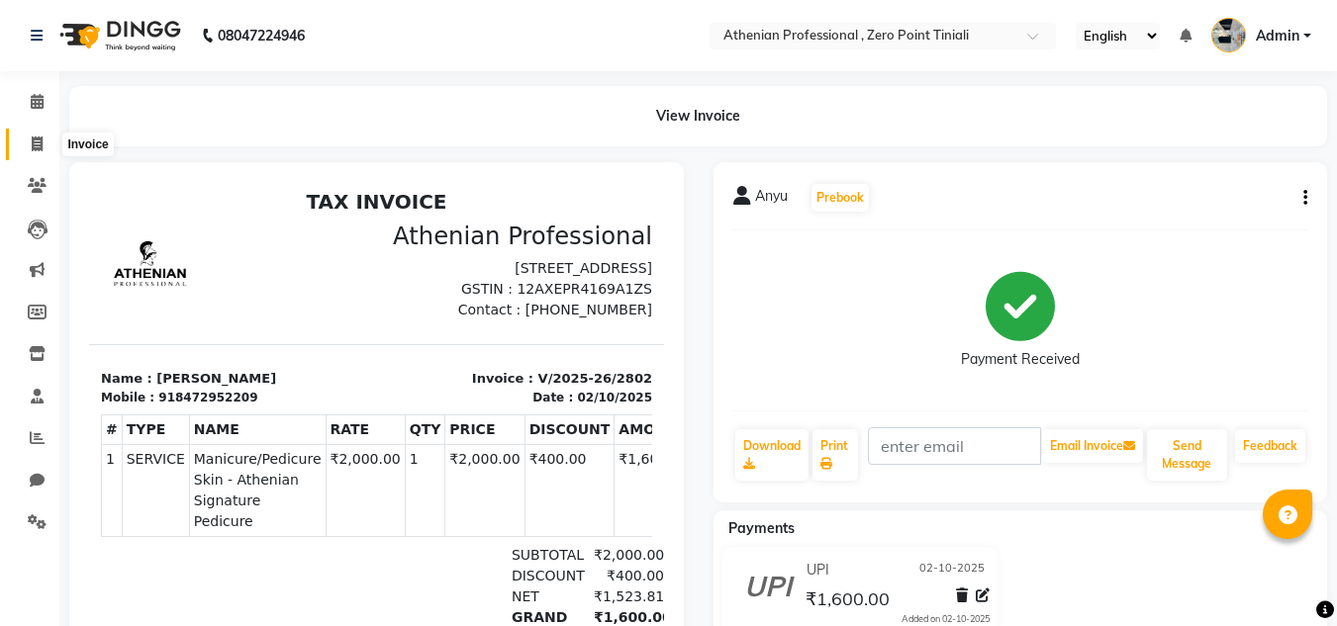
click at [28, 153] on span at bounding box center [37, 145] width 35 height 23
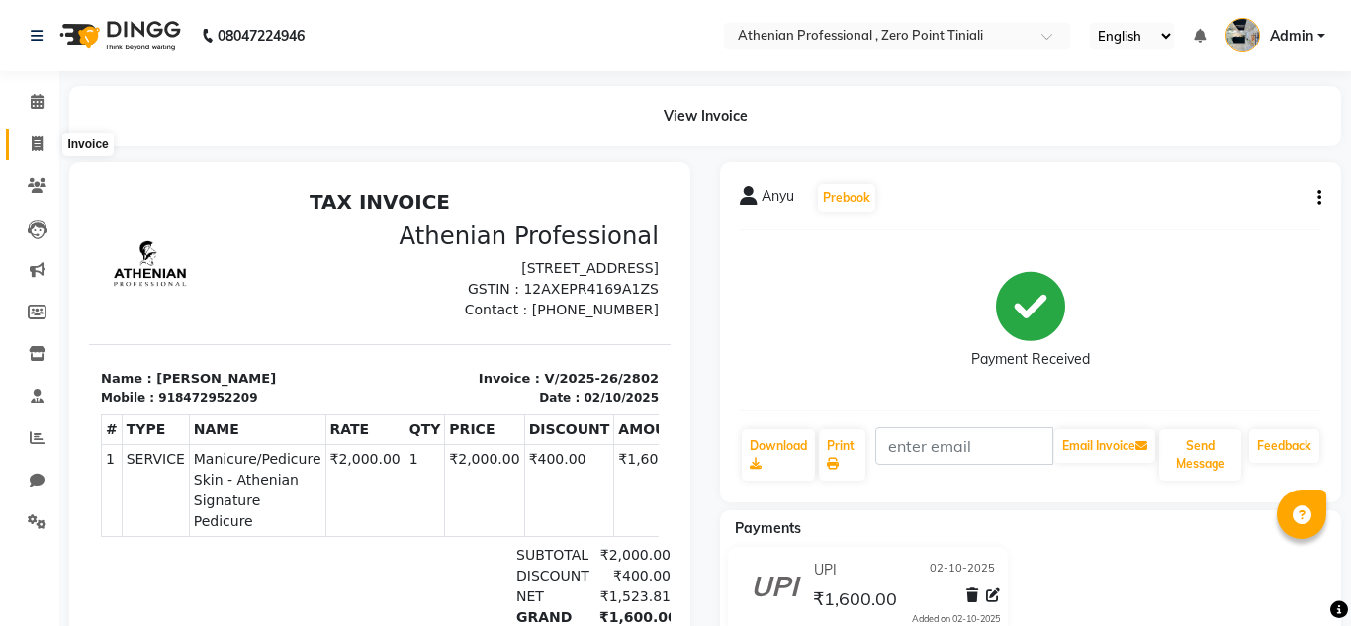
select select "service"
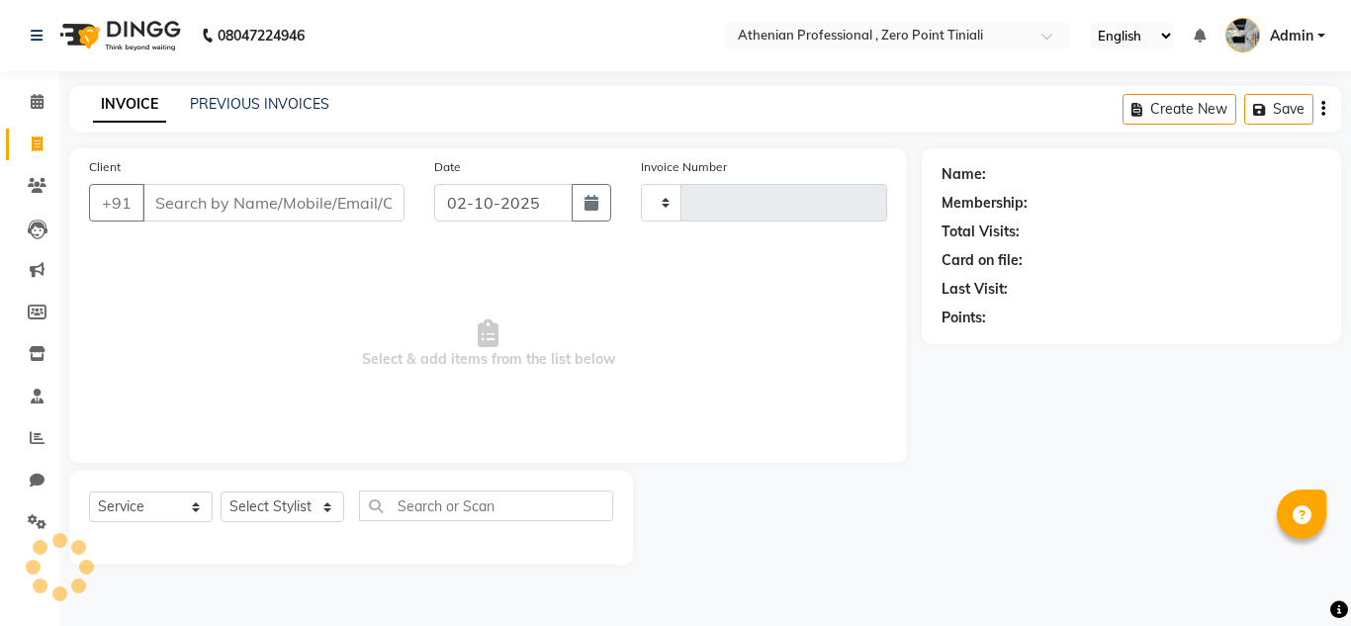
type input "2803"
select select "8300"
click at [235, 210] on input "Client" at bounding box center [273, 203] width 262 height 38
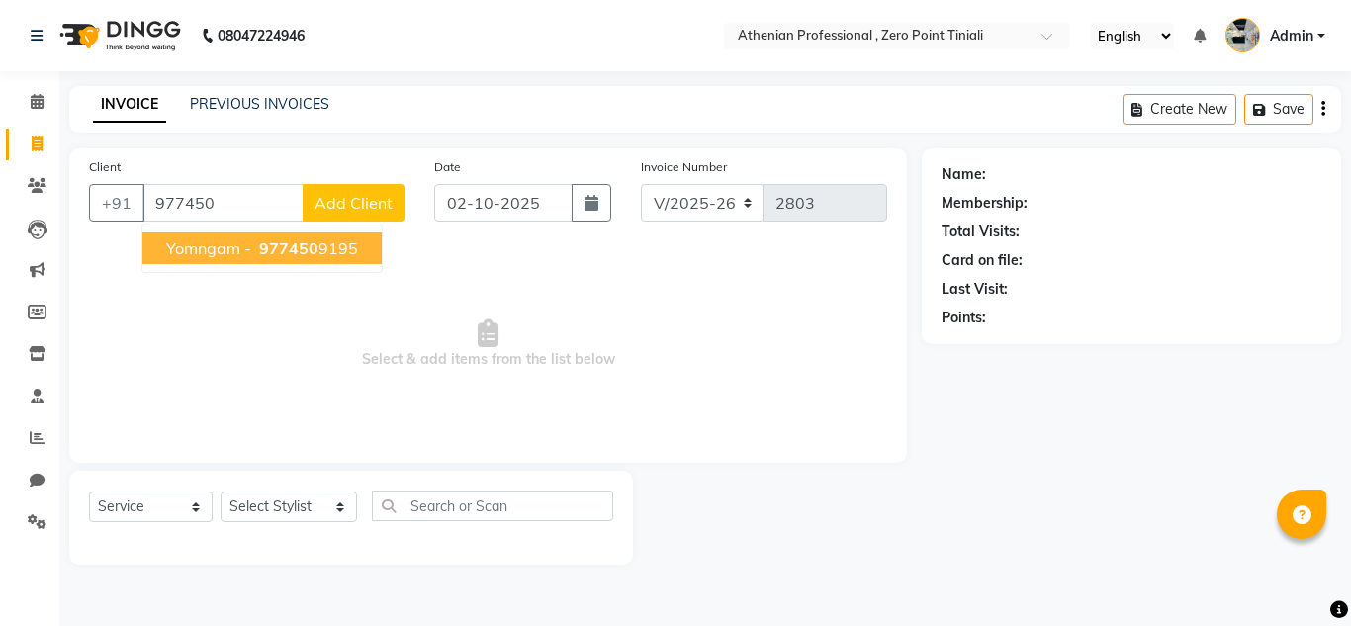
click at [262, 255] on span "977450" at bounding box center [288, 248] width 59 height 20
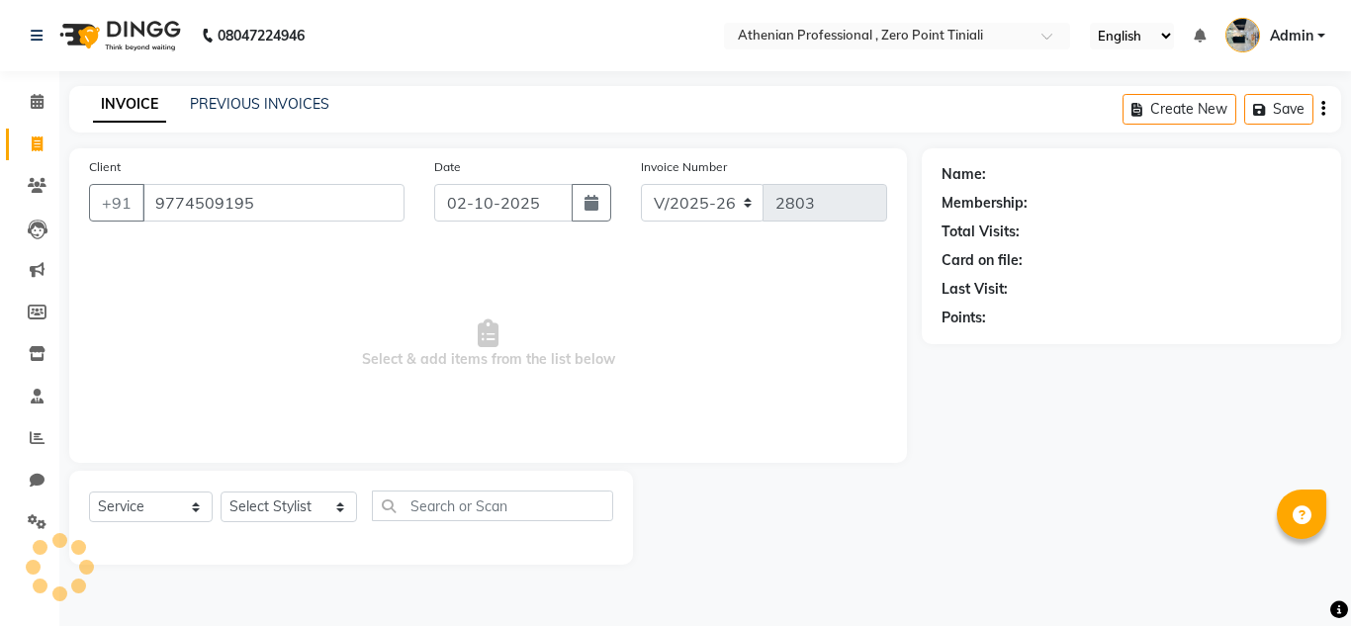
type input "9774509195"
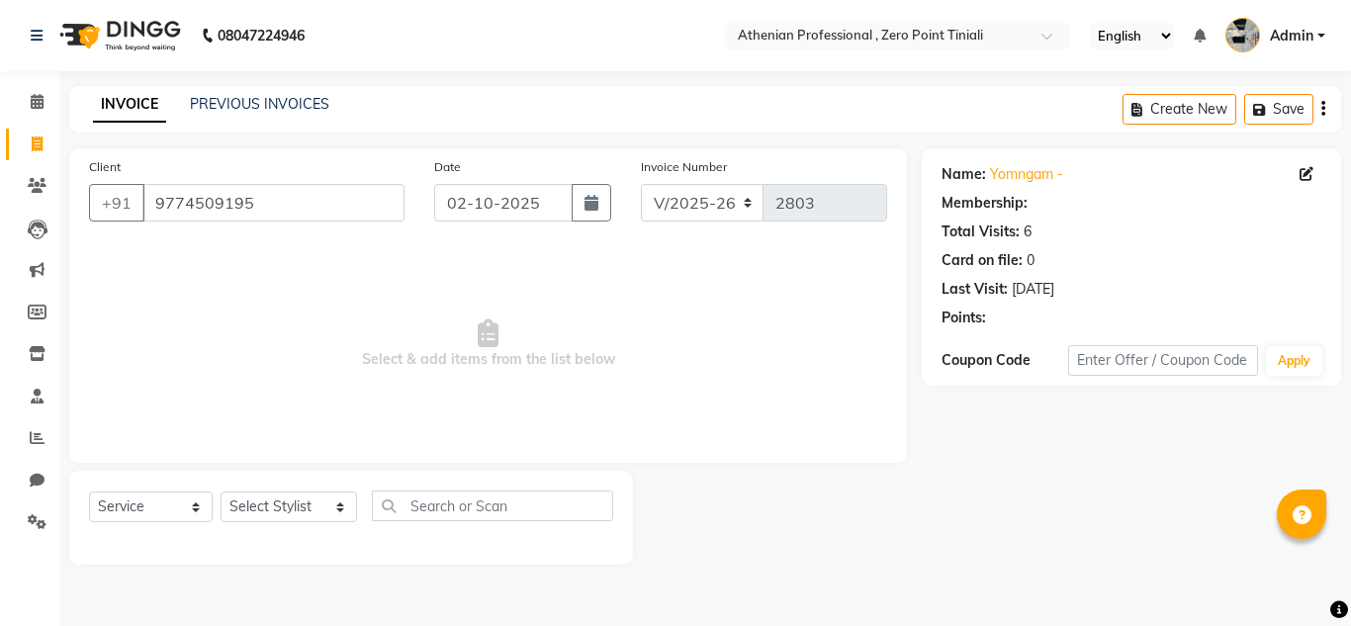
select select "1: Object"
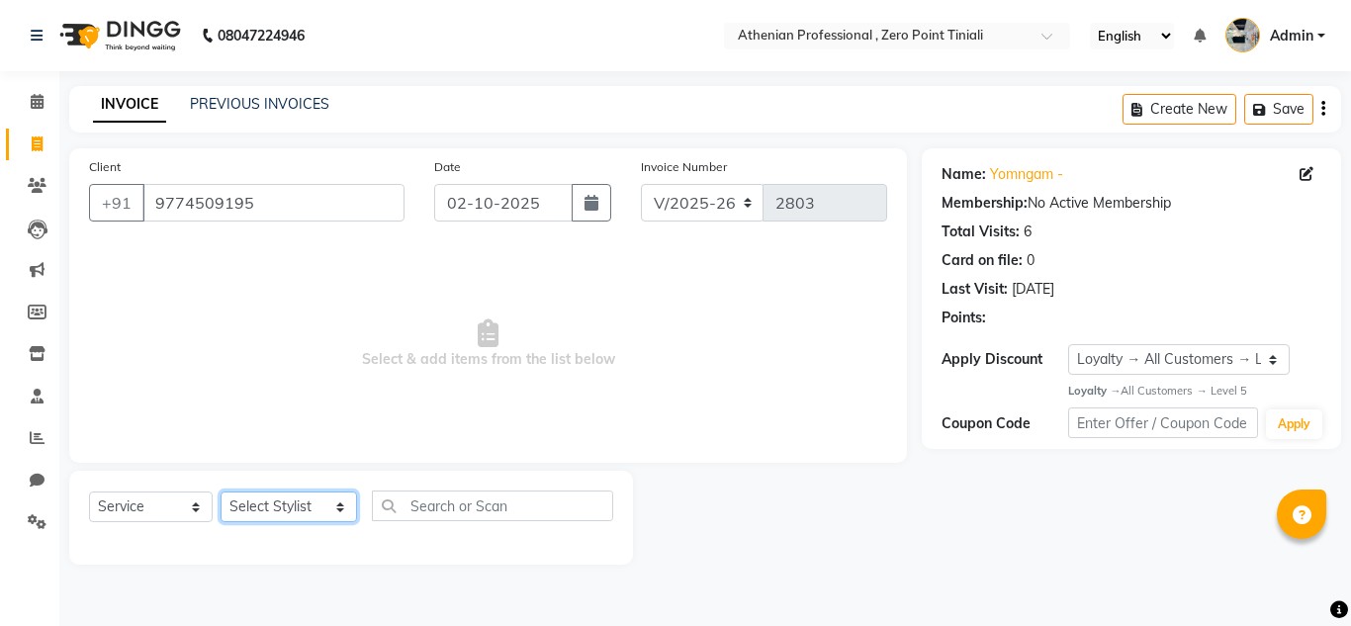
click at [276, 516] on select "Select Stylist [PERSON_NAME][MEDICAL_DATA] Admin [PERSON_NAME] BIHAM LINDUM NEM…" at bounding box center [289, 507] width 137 height 31
select select "80201"
click at [221, 492] on select "Select Stylist [PERSON_NAME][MEDICAL_DATA] Admin [PERSON_NAME] BIHAM LINDUM NEM…" at bounding box center [289, 507] width 137 height 31
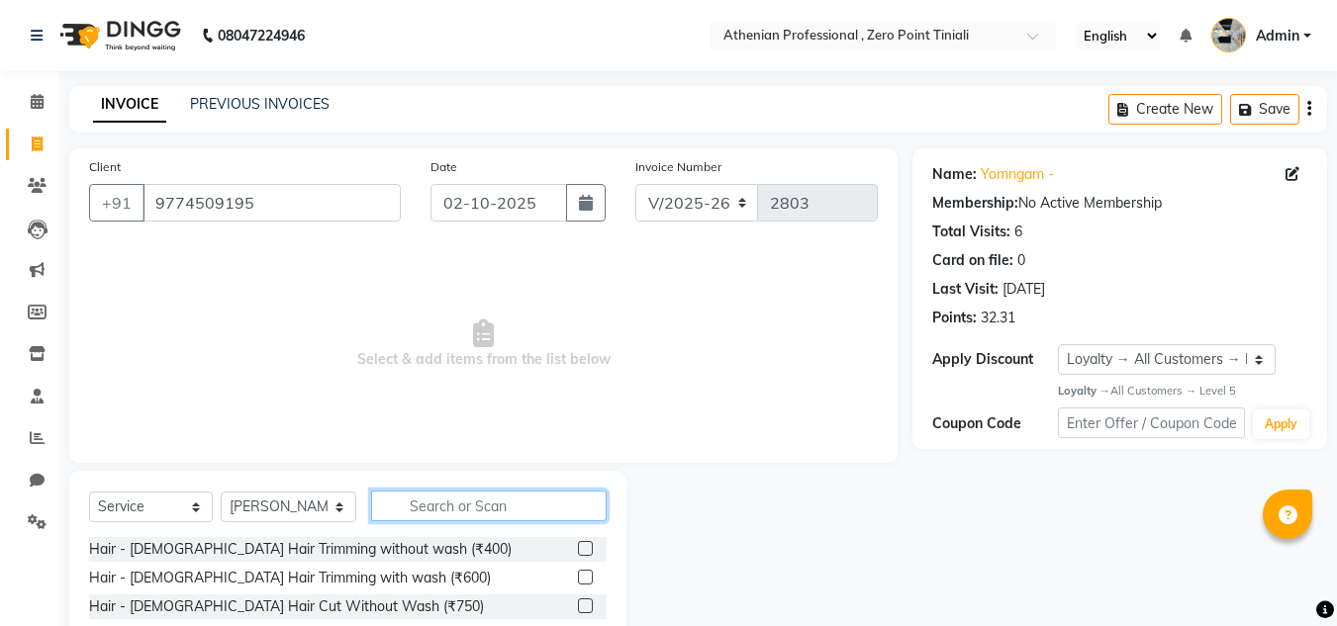
click at [433, 512] on input "text" at bounding box center [488, 506] width 235 height 31
type input "root"
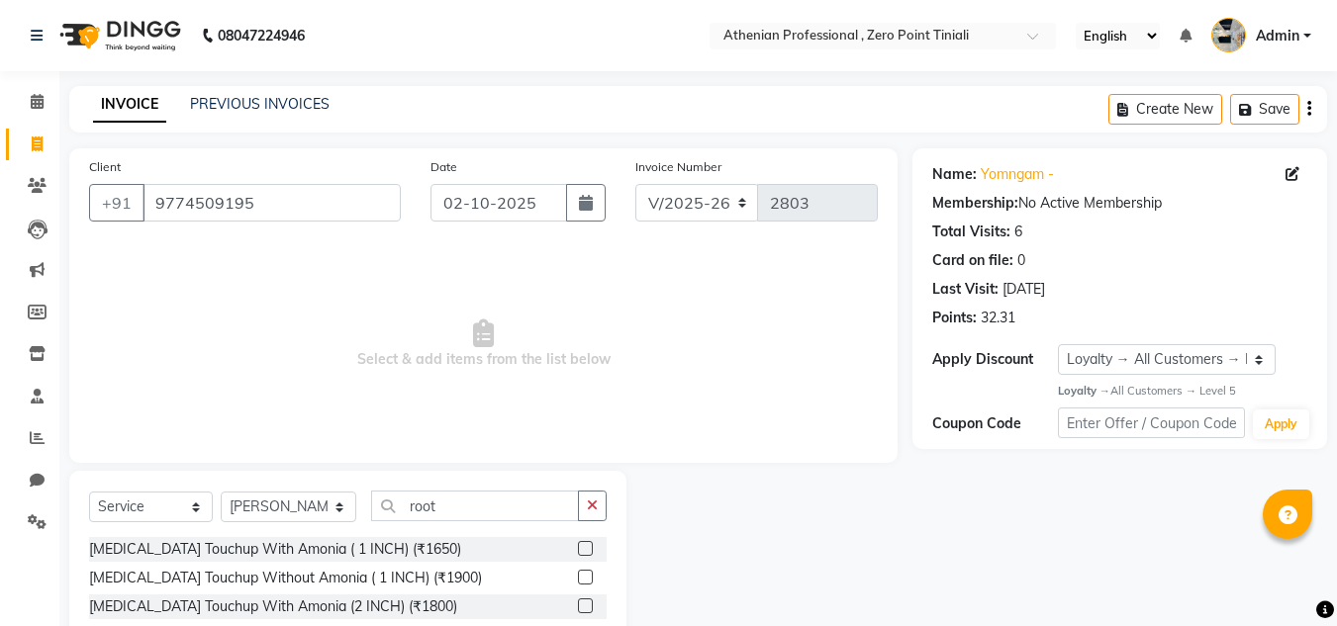
click at [586, 550] on label at bounding box center [585, 548] width 15 height 15
click at [586, 550] on input "checkbox" at bounding box center [584, 549] width 13 height 13
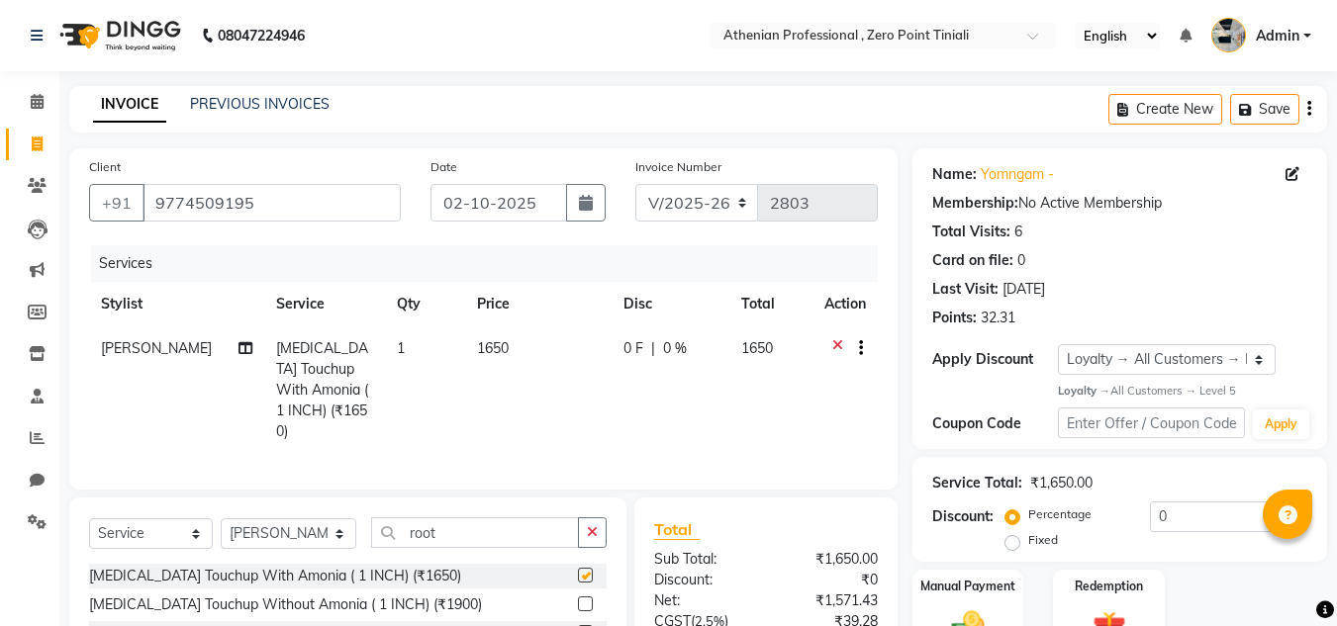
checkbox input "false"
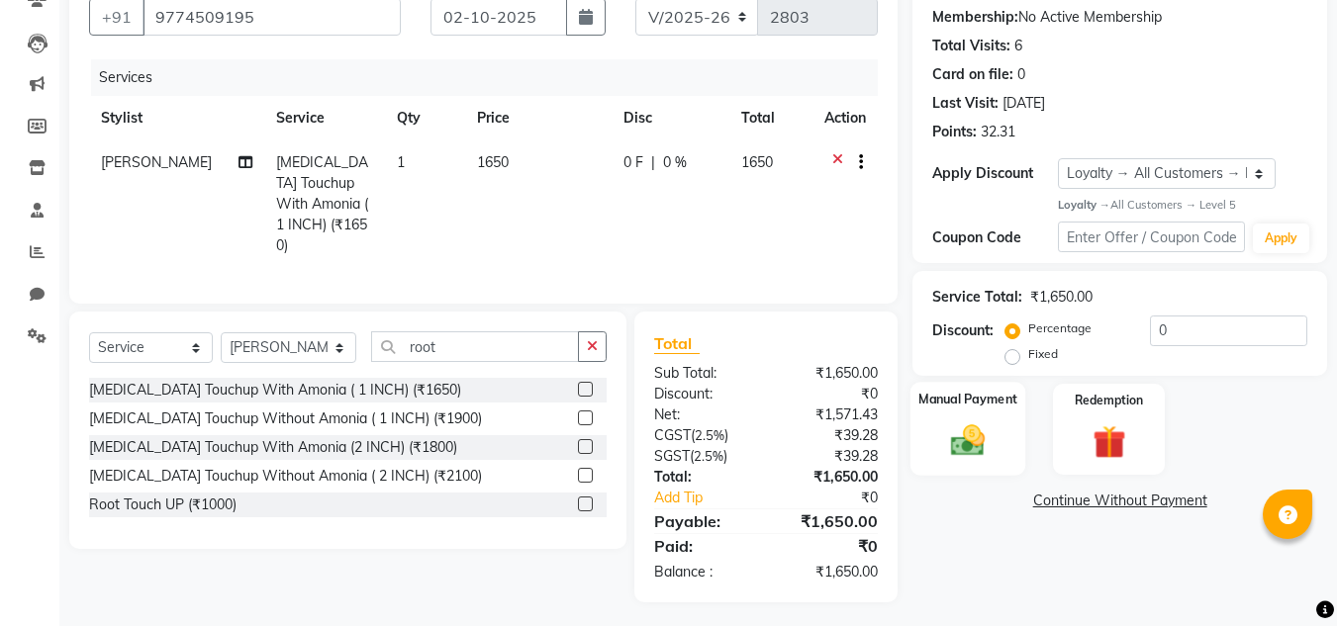
click at [947, 439] on img at bounding box center [967, 441] width 55 height 40
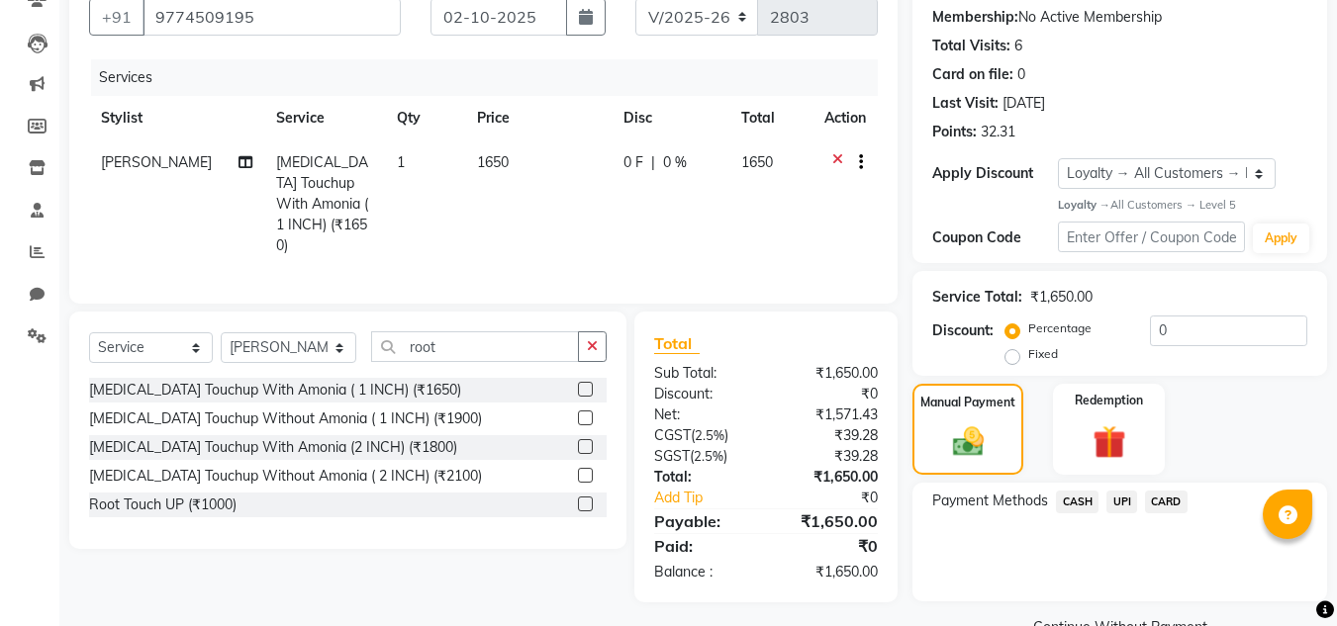
click at [1123, 505] on span "UPI" at bounding box center [1121, 502] width 31 height 23
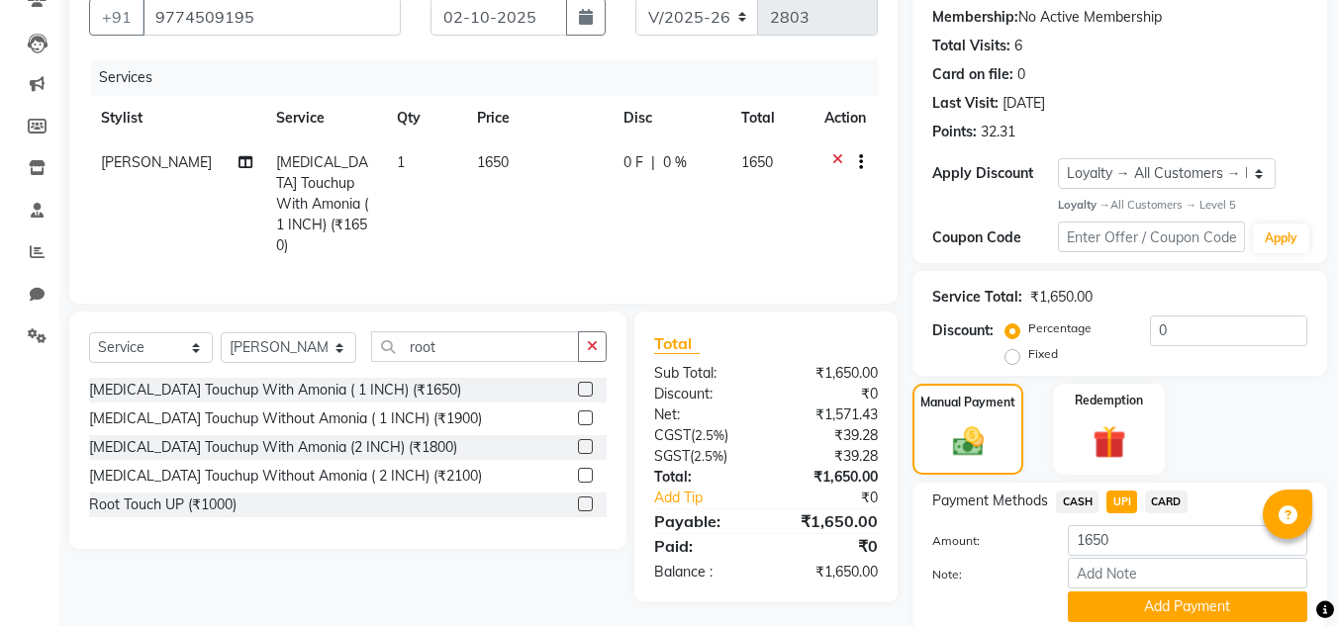
scroll to position [260, 0]
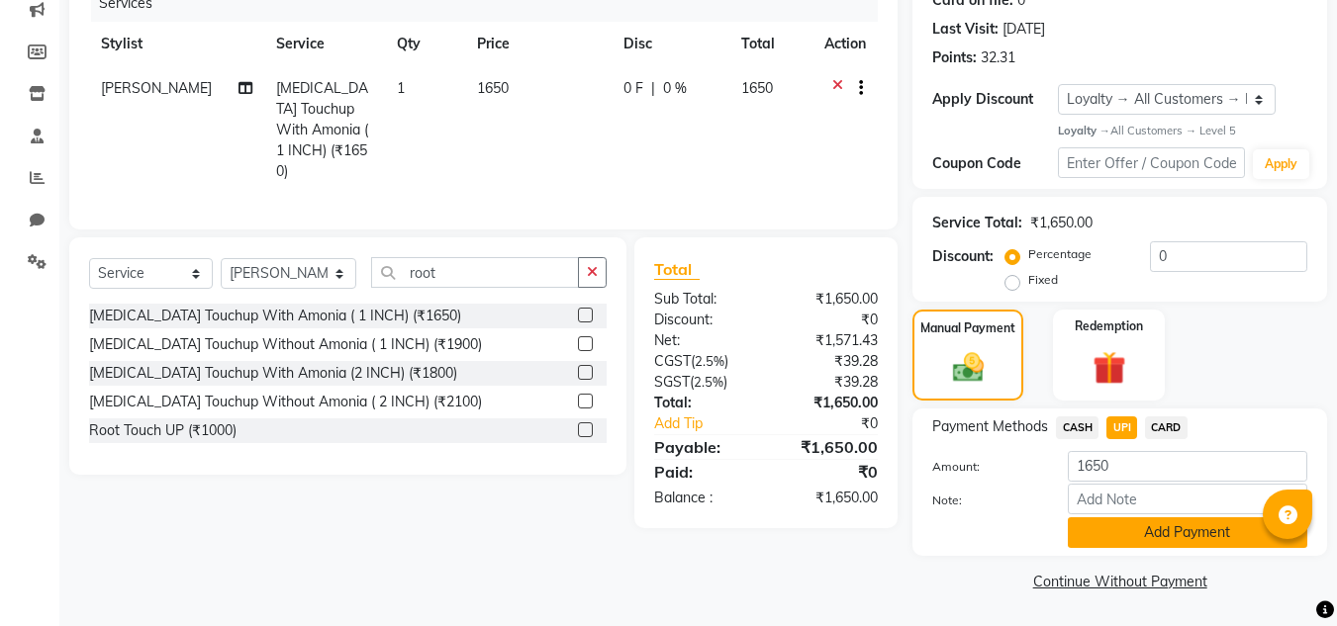
click at [1131, 531] on button "Add Payment" at bounding box center [1187, 532] width 239 height 31
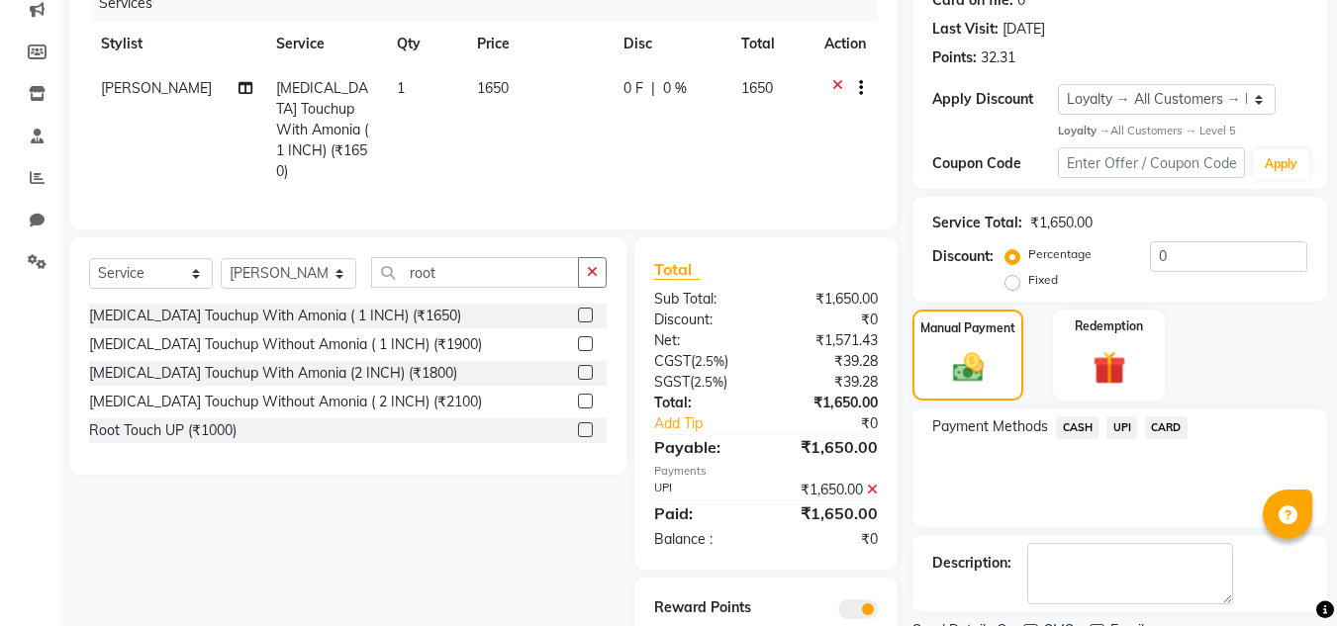
scroll to position [346, 0]
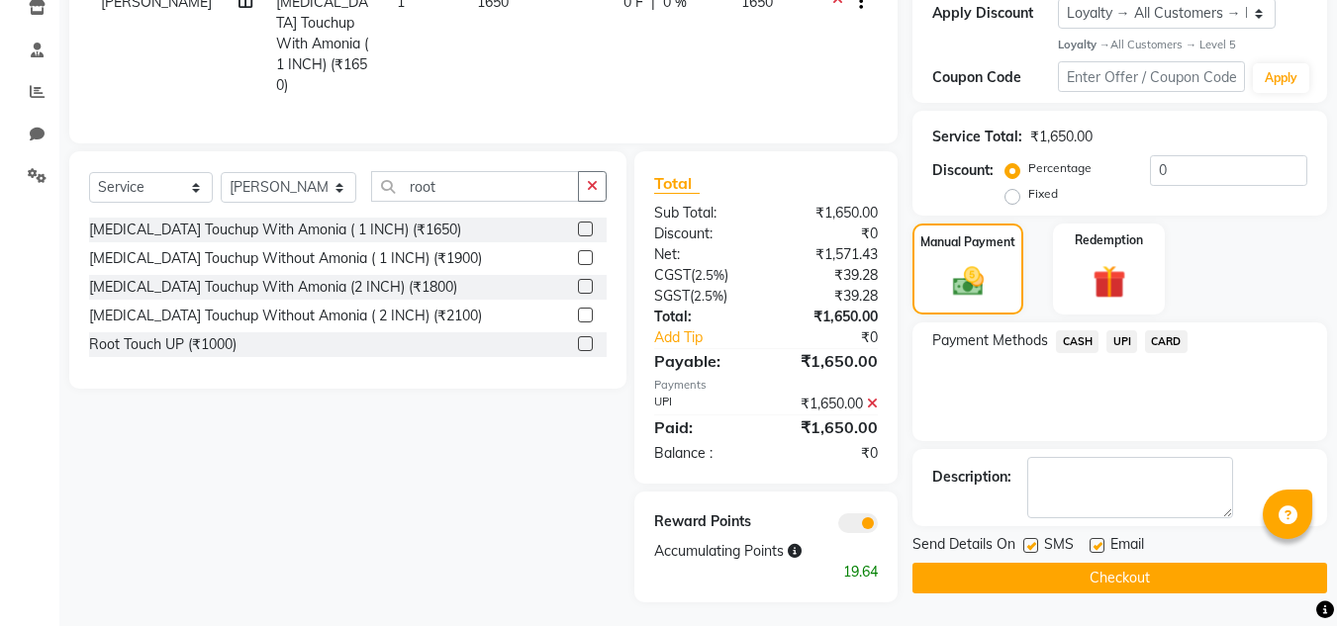
click at [1122, 577] on button "Checkout" at bounding box center [1119, 578] width 415 height 31
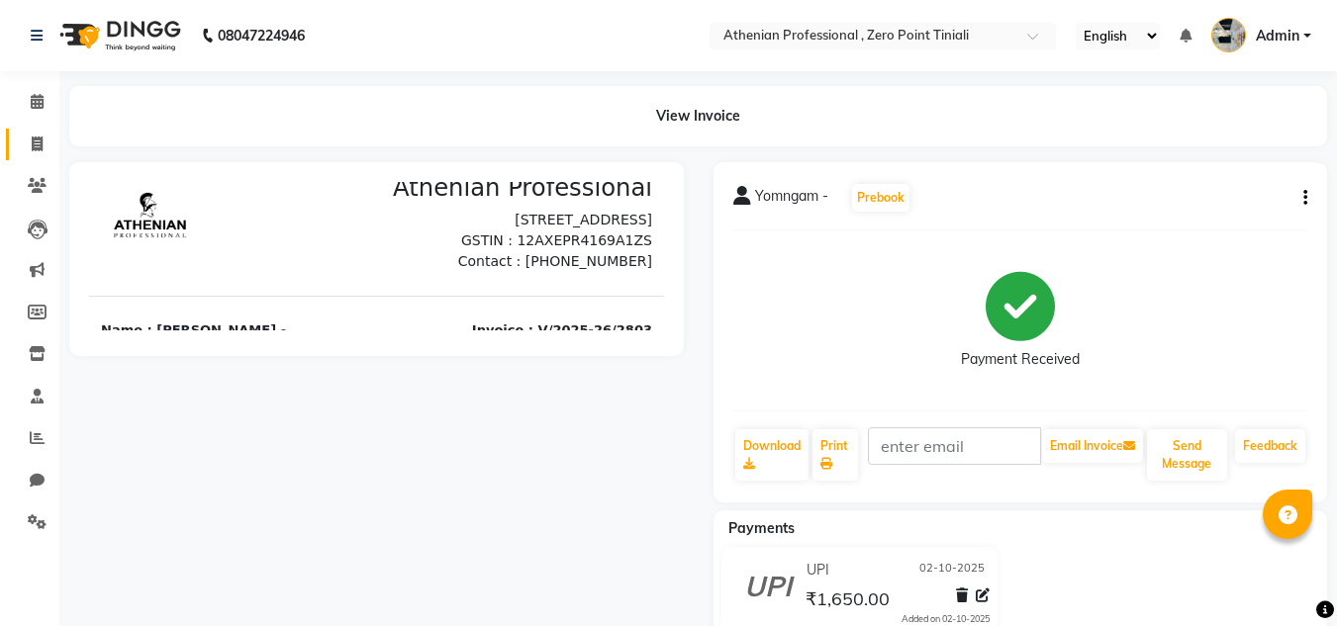
scroll to position [16, 0]
